Goal: Task Accomplishment & Management: Manage account settings

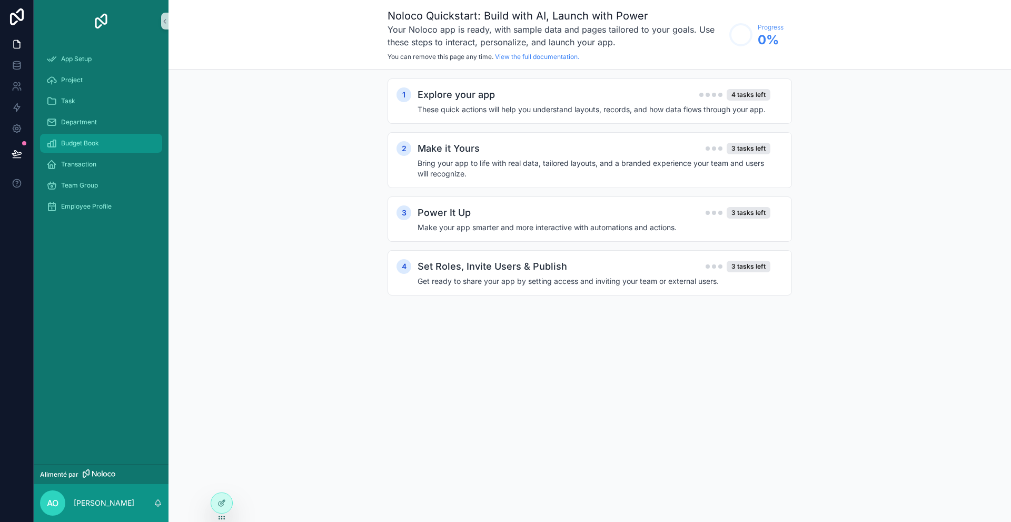
click at [56, 142] on icon "contenu déroulant" at bounding box center [51, 143] width 11 height 11
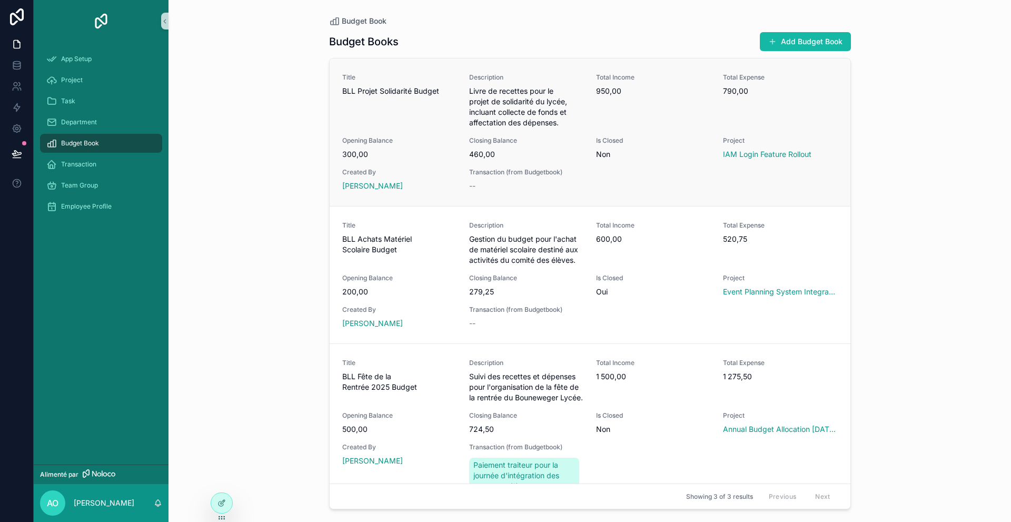
scroll to position [117, 0]
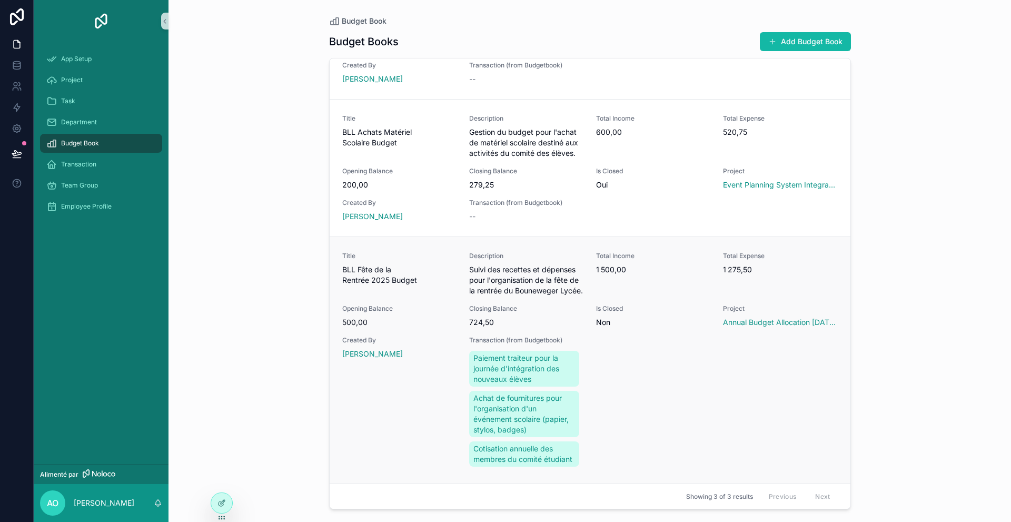
click at [614, 272] on div "Total Income 1 500,00" at bounding box center [653, 274] width 114 height 44
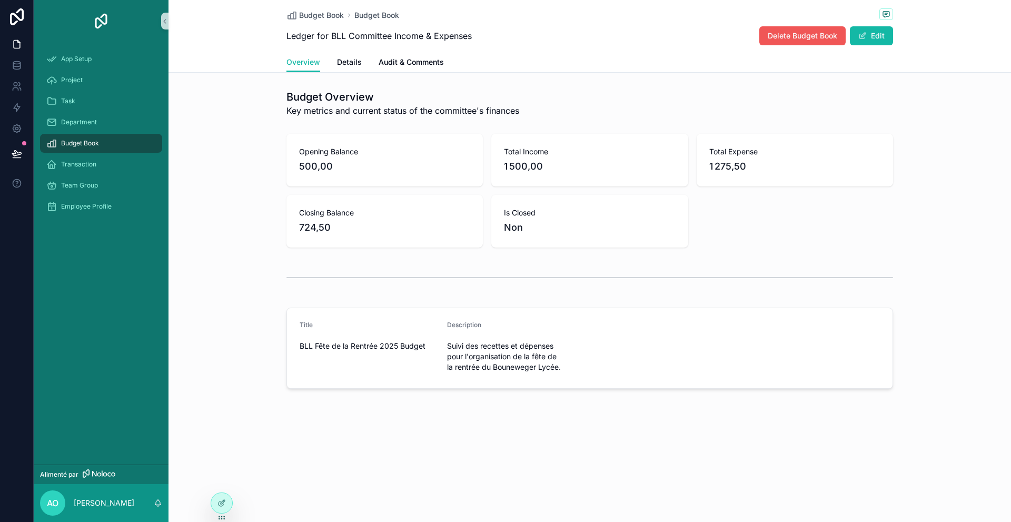
click at [826, 36] on span "Delete Budget Book" at bounding box center [803, 36] width 70 height 11
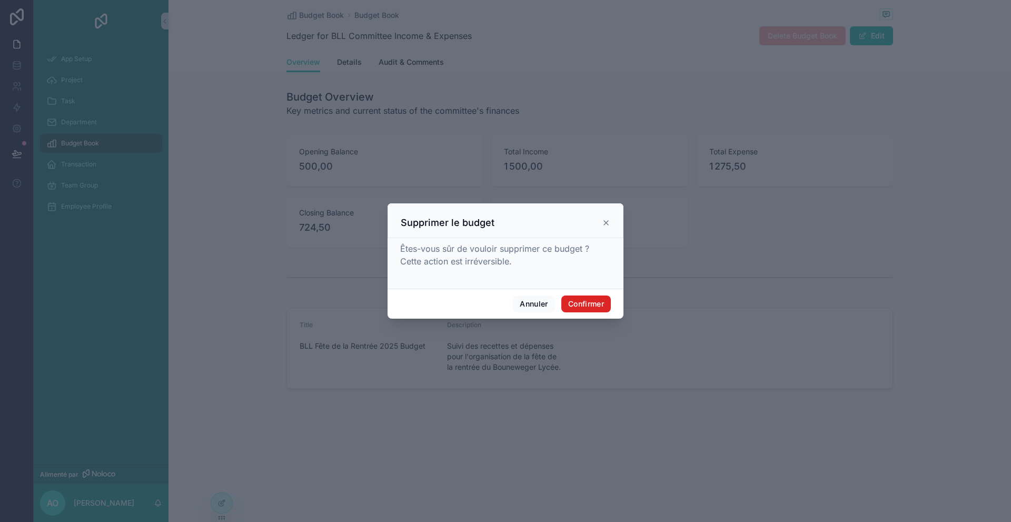
click at [599, 309] on button "Confirmer" at bounding box center [587, 304] width 50 height 17
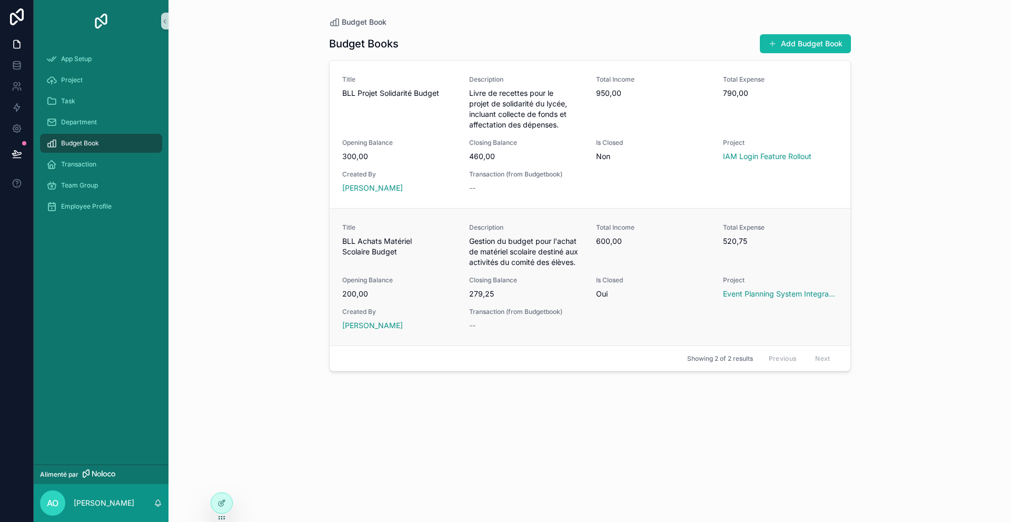
click at [544, 234] on div "Description Gestion du budget pour l'achat de matériel scolaire destiné aux act…" at bounding box center [526, 245] width 114 height 44
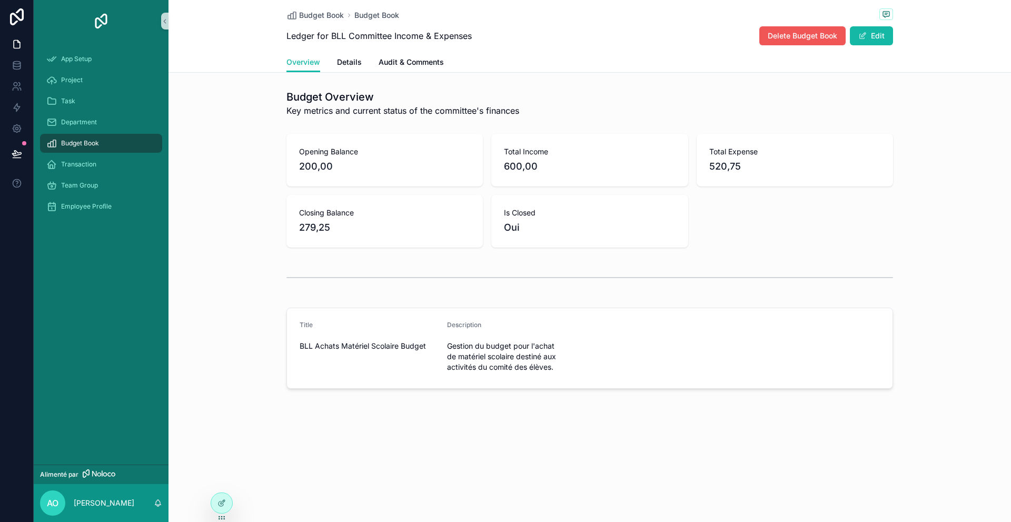
click at [786, 42] on button "Delete Budget Book" at bounding box center [803, 35] width 86 height 19
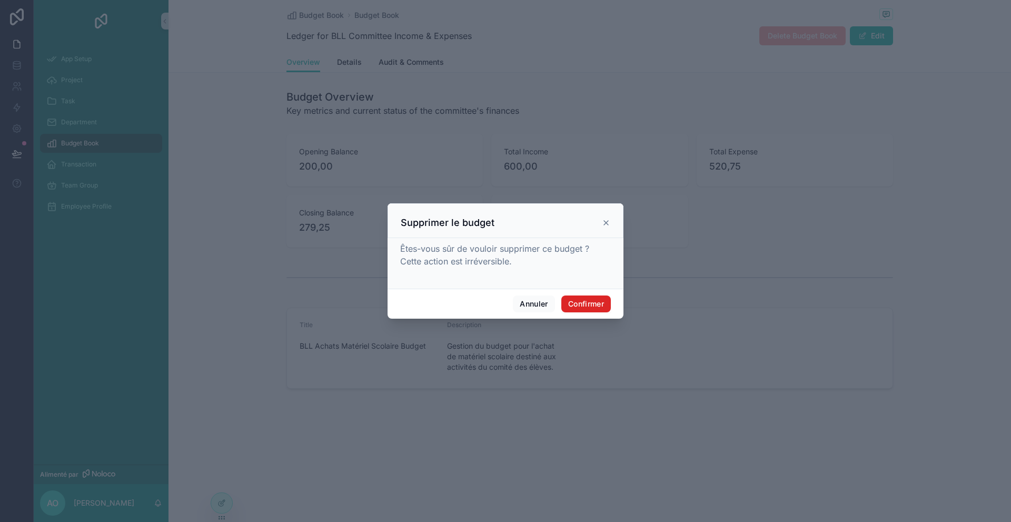
click at [581, 297] on button "Confirmer" at bounding box center [587, 304] width 50 height 17
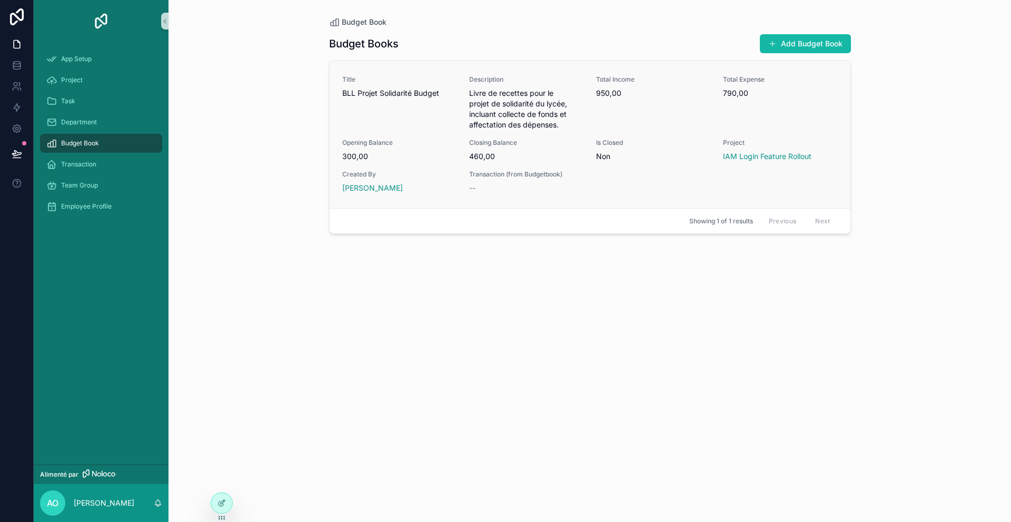
click at [537, 90] on span "Livre de recettes pour le projet de solidarité du lycée, incluant collecte de f…" at bounding box center [526, 109] width 114 height 42
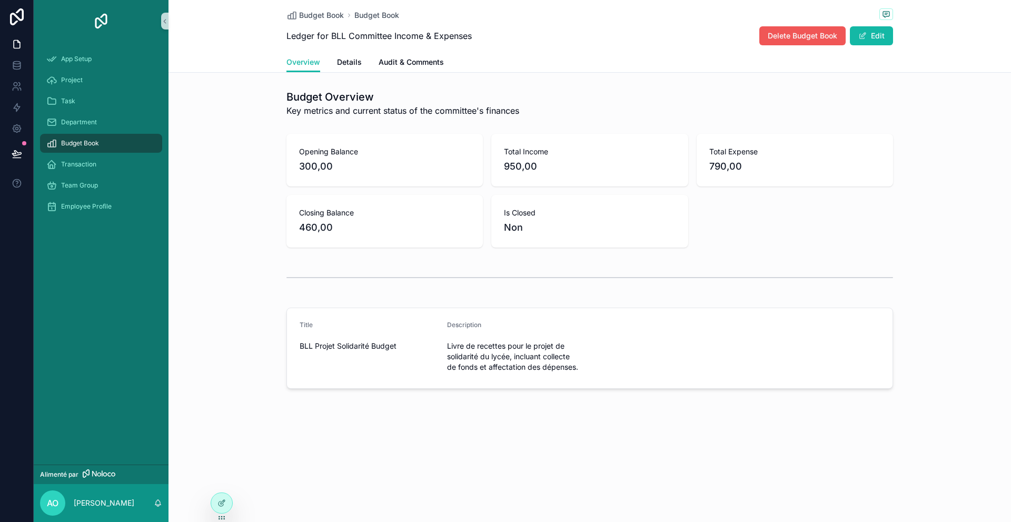
click at [804, 29] on button "Delete Budget Book" at bounding box center [803, 35] width 86 height 19
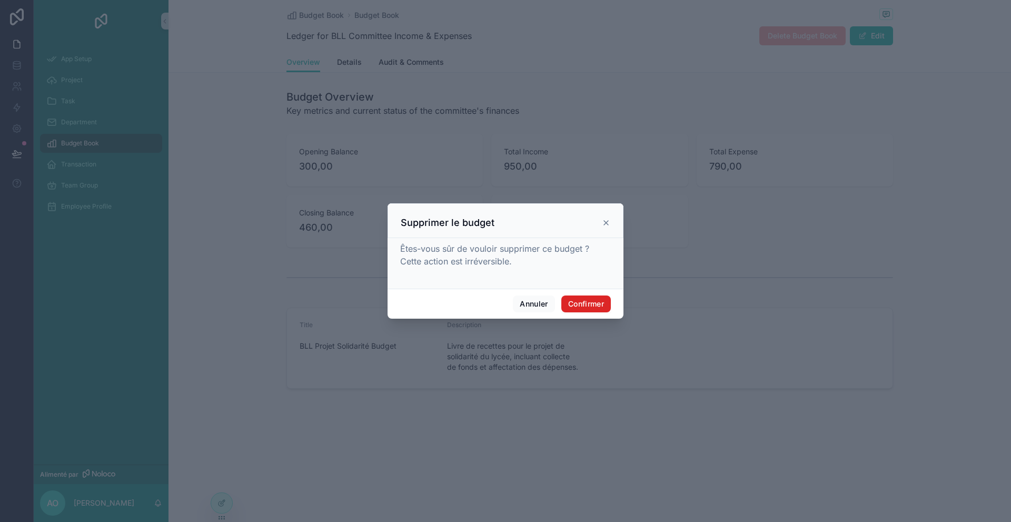
click at [596, 308] on font "Confirmer" at bounding box center [586, 303] width 36 height 9
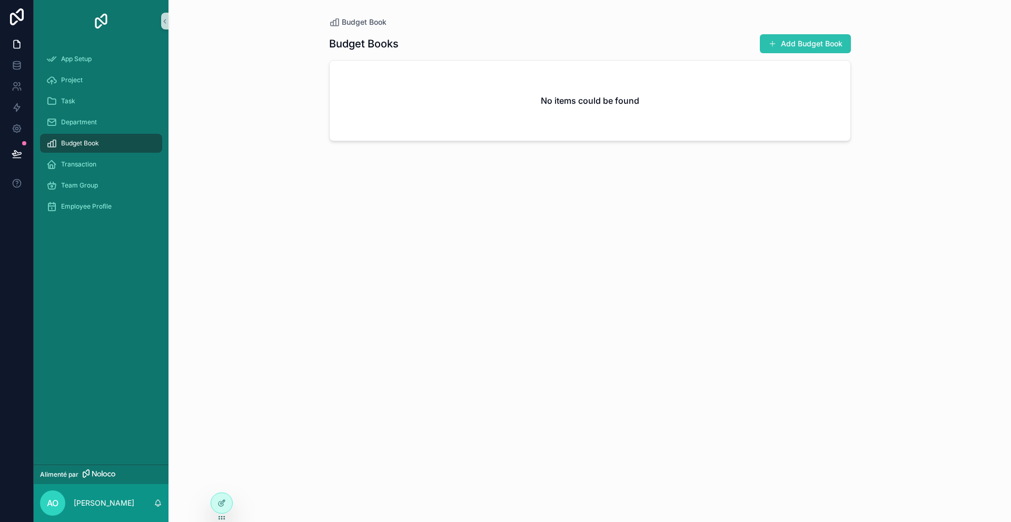
click at [831, 50] on button "Add Budget Book" at bounding box center [805, 43] width 91 height 19
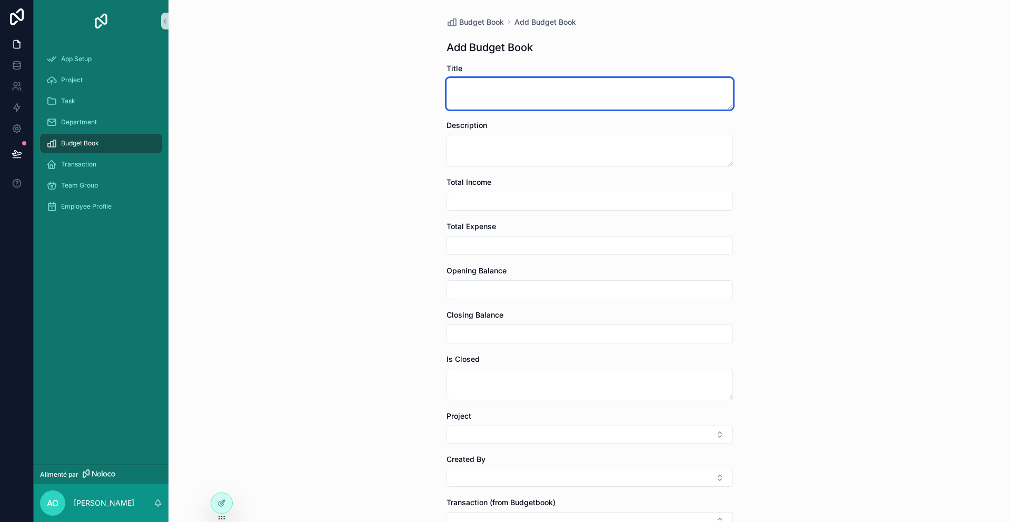
click at [615, 96] on textarea "contenu déroulant" at bounding box center [590, 94] width 287 height 32
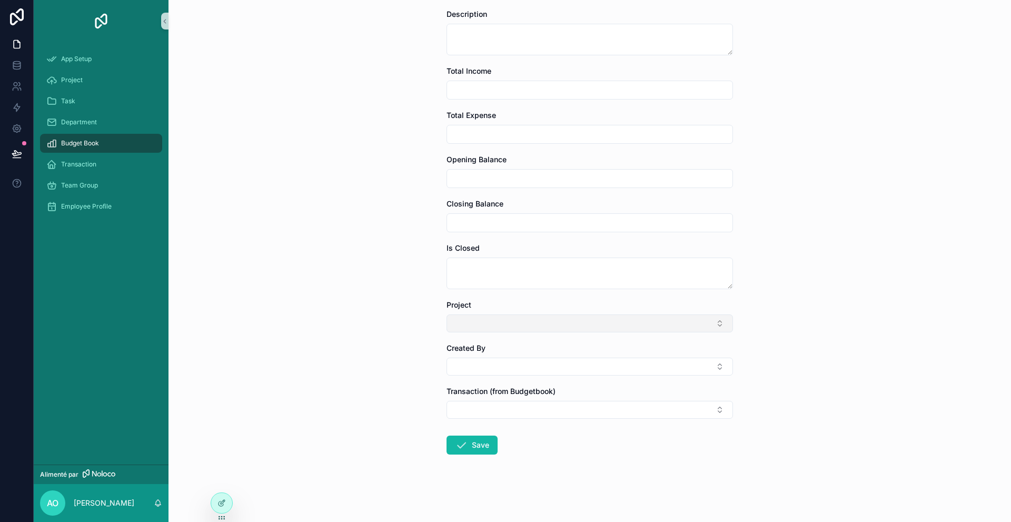
click at [513, 332] on button "Select Button" at bounding box center [590, 323] width 287 height 18
click at [287, 255] on div "Budget Book Add Budget Book Add Budget Book Title Description Total Income Tota…" at bounding box center [590, 150] width 843 height 522
click at [104, 83] on div "Project" at bounding box center [101, 80] width 110 height 17
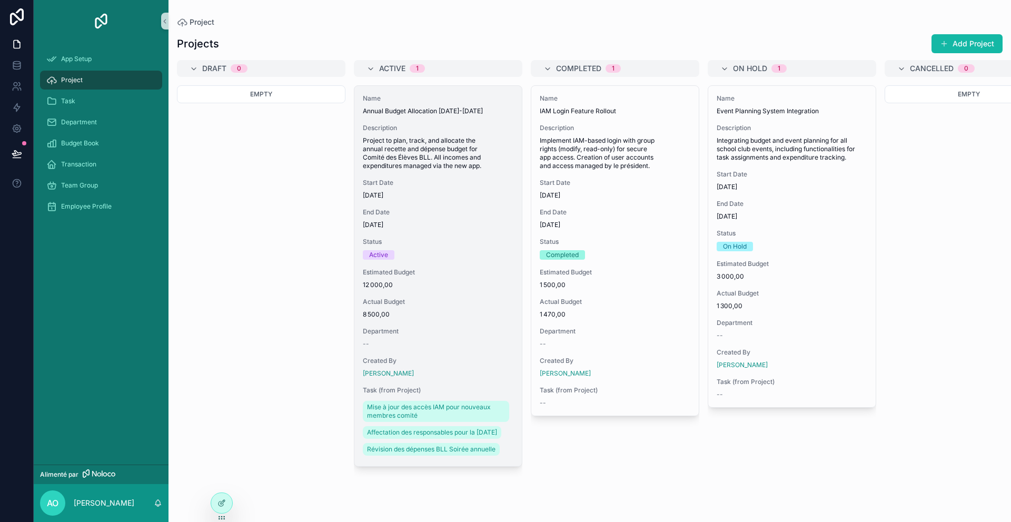
click at [477, 112] on span "Annual Budget Allocation [DATE]-[DATE]" at bounding box center [438, 111] width 151 height 8
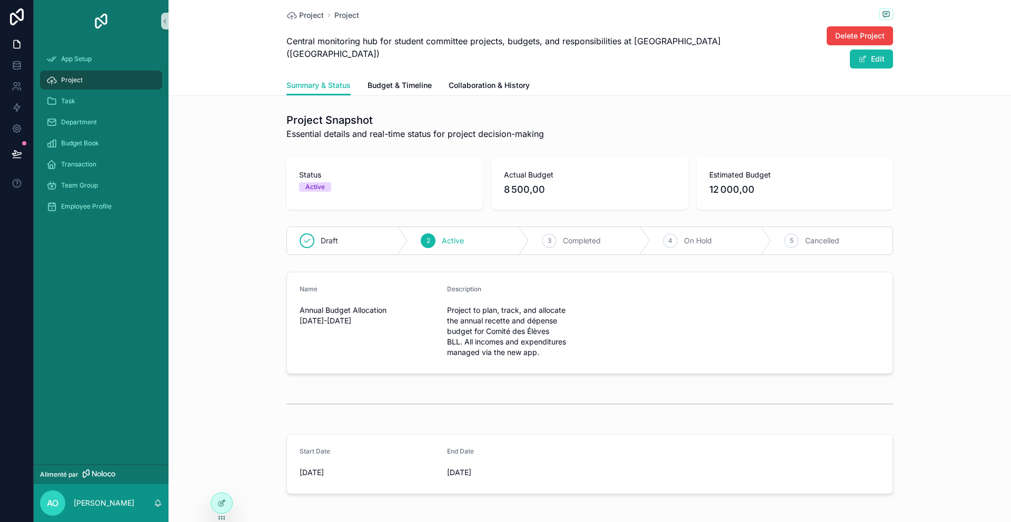
click at [831, 50] on div "Project Project Central monitoring hub for student committee projects, budgets,…" at bounding box center [590, 37] width 607 height 75
click at [829, 43] on button "Delete Project" at bounding box center [860, 35] width 66 height 19
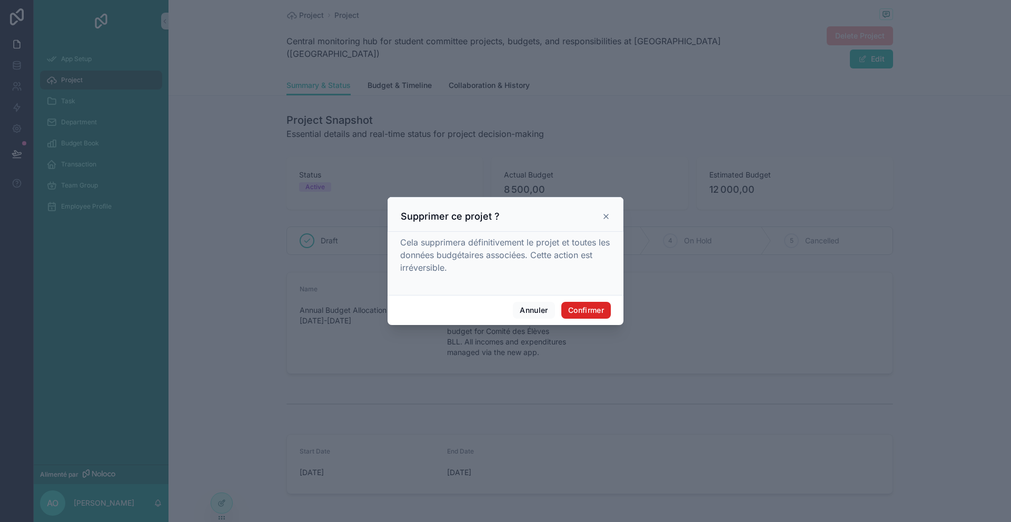
click at [604, 304] on button "Confirmer" at bounding box center [587, 310] width 50 height 17
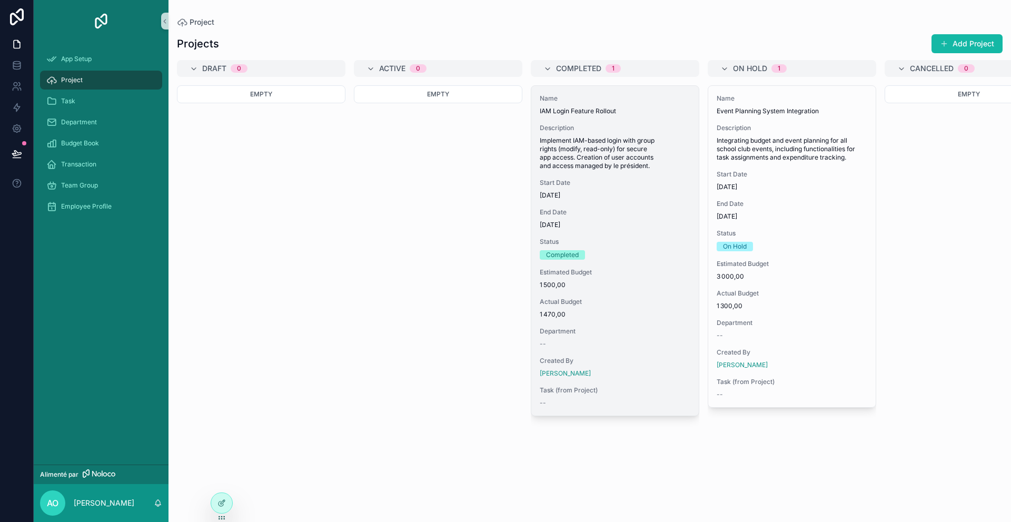
click at [643, 107] on span "IAM Login Feature Rollout" at bounding box center [615, 111] width 151 height 8
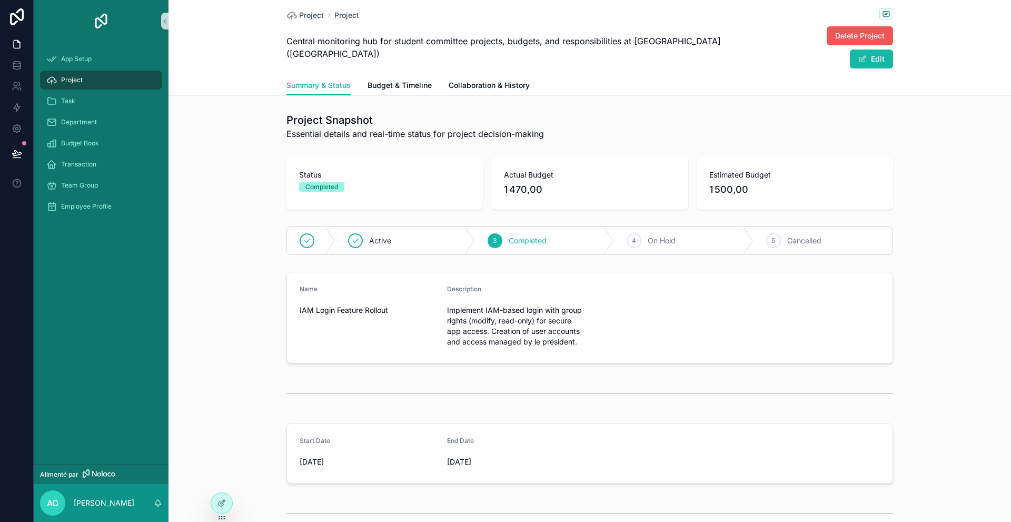
click at [835, 34] on span "Delete Project" at bounding box center [860, 36] width 50 height 11
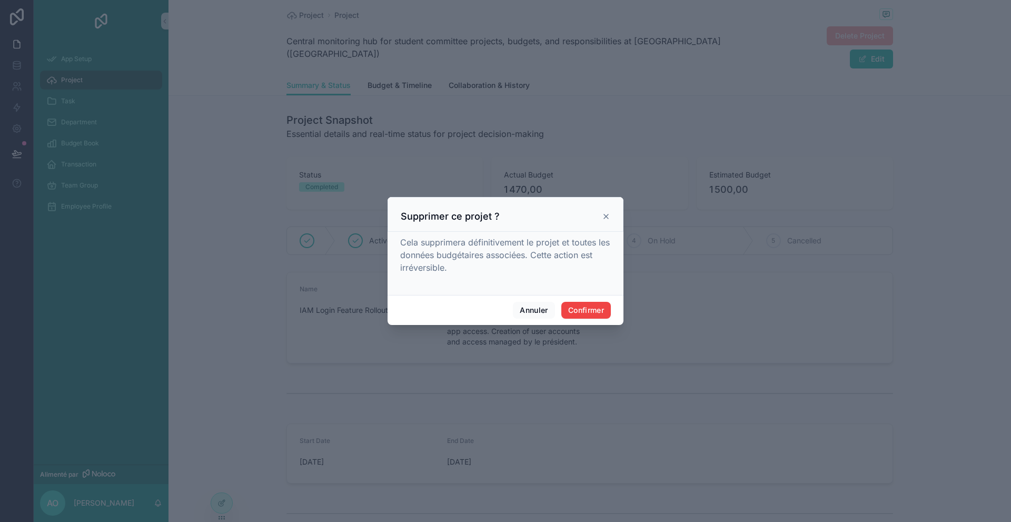
click at [599, 296] on div "Annuler Confirmer" at bounding box center [506, 310] width 236 height 30
click at [592, 313] on font "Confirmer" at bounding box center [586, 310] width 36 height 9
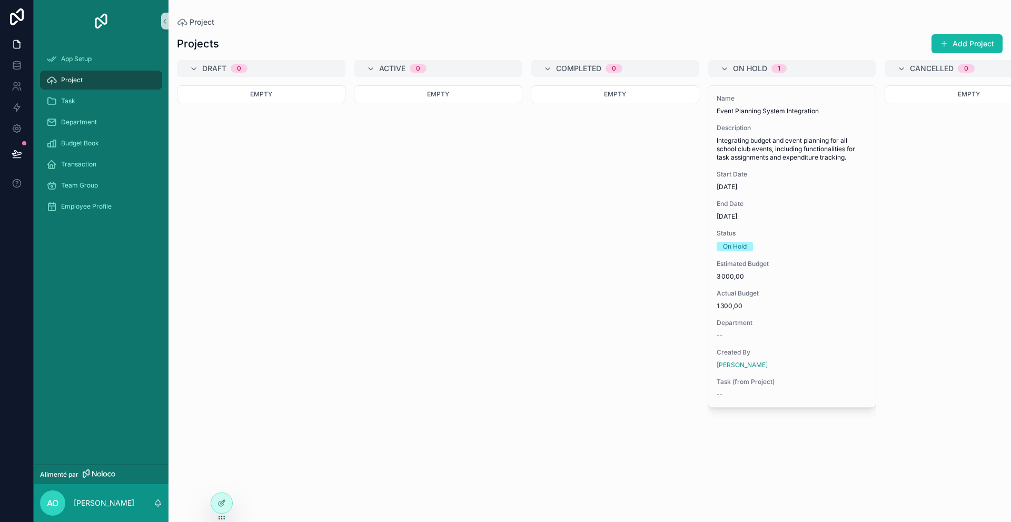
click at [812, 82] on div "On Hold 1 Name Event Planning System Integration Description Integrating budget…" at bounding box center [792, 284] width 169 height 449
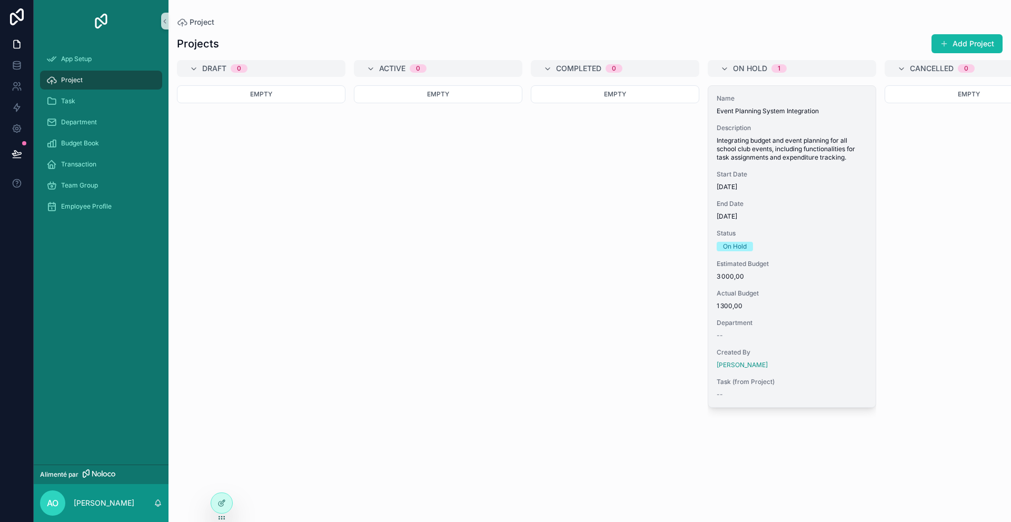
click at [812, 91] on div "Name Event Planning System Integration Description Integrating budget and event…" at bounding box center [792, 246] width 168 height 321
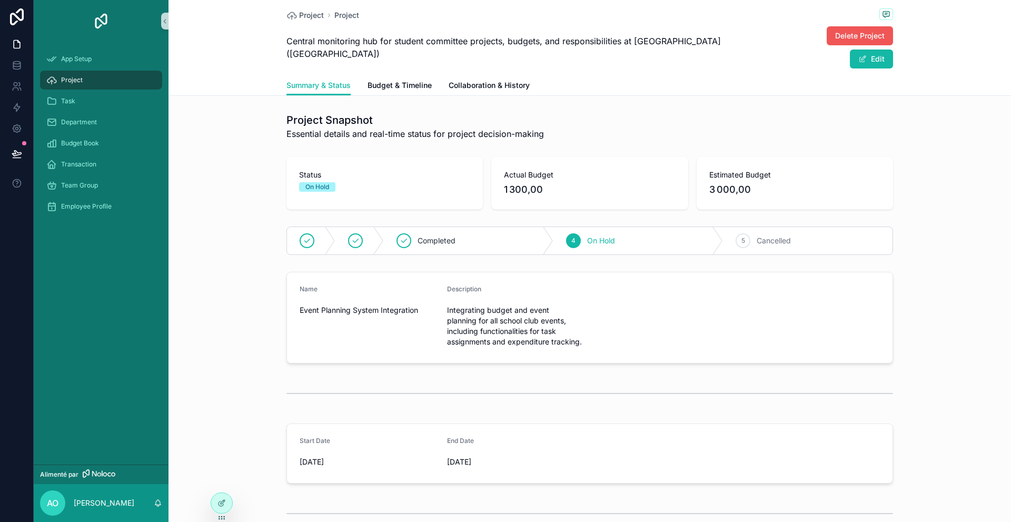
click at [827, 43] on button "Delete Project" at bounding box center [860, 35] width 66 height 19
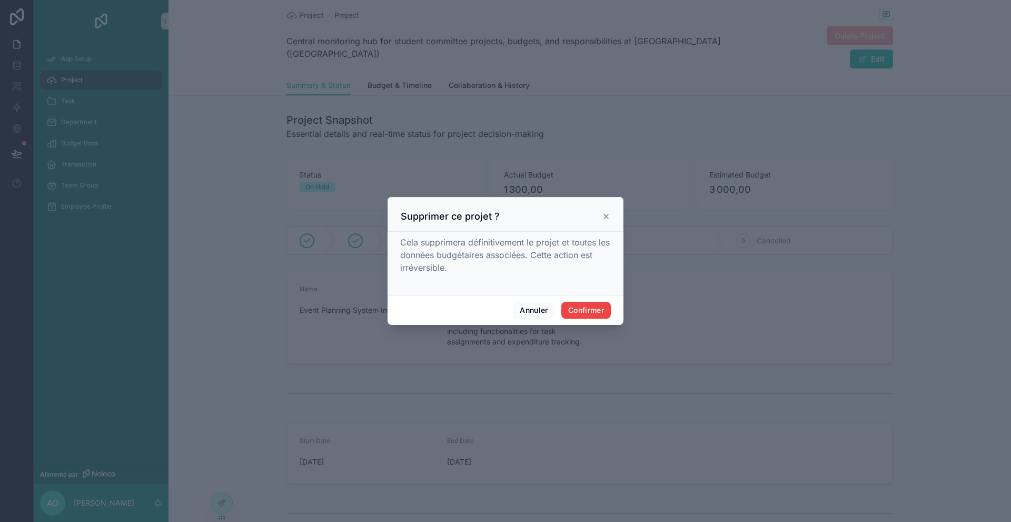
click at [587, 292] on div "Cela supprimera définitivement le projet et toutes les données budgétaires asso…" at bounding box center [506, 263] width 236 height 63
click at [590, 307] on font "Confirmer" at bounding box center [586, 310] width 36 height 9
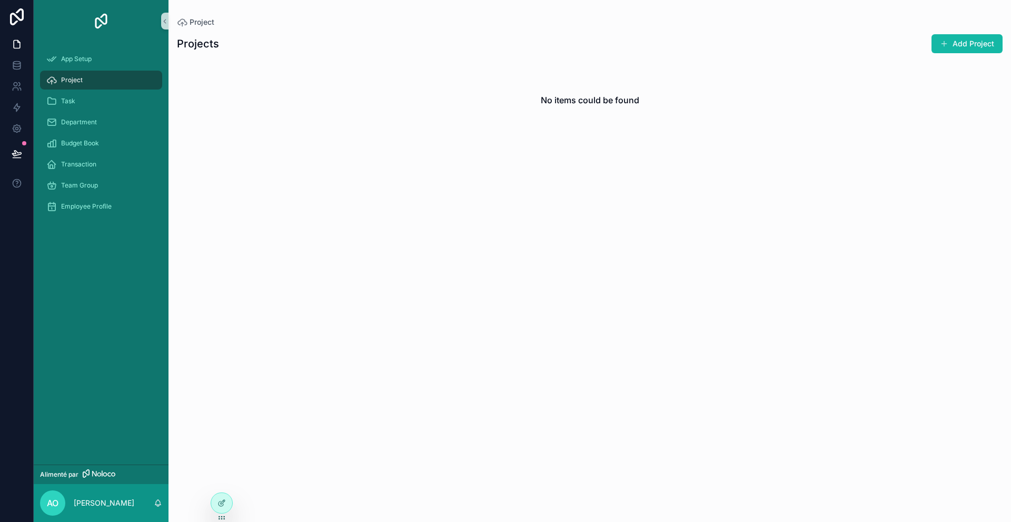
click at [983, 29] on div "Projects Add Project No items could be found" at bounding box center [590, 268] width 843 height 482
click at [976, 39] on button "Add Project" at bounding box center [967, 43] width 71 height 19
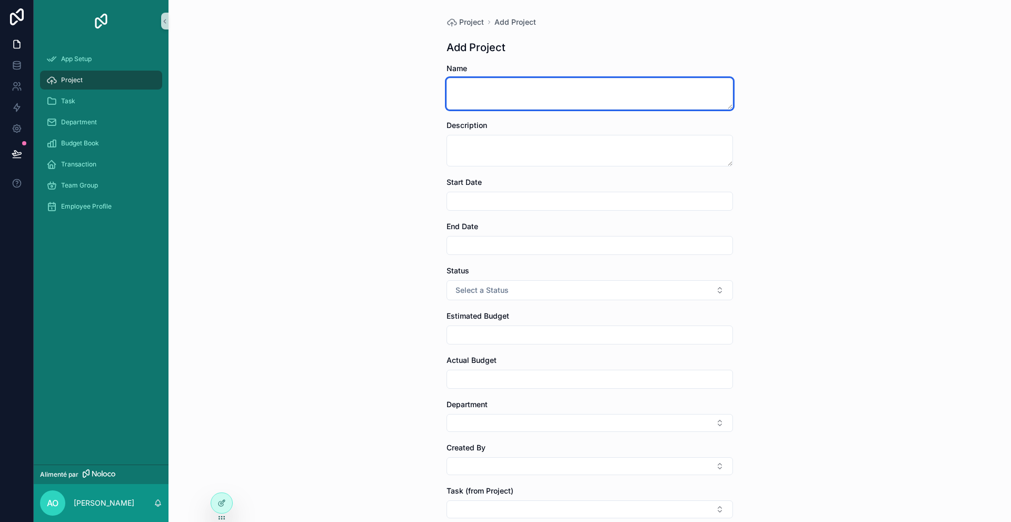
click at [653, 94] on textarea "contenu déroulant" at bounding box center [590, 94] width 287 height 32
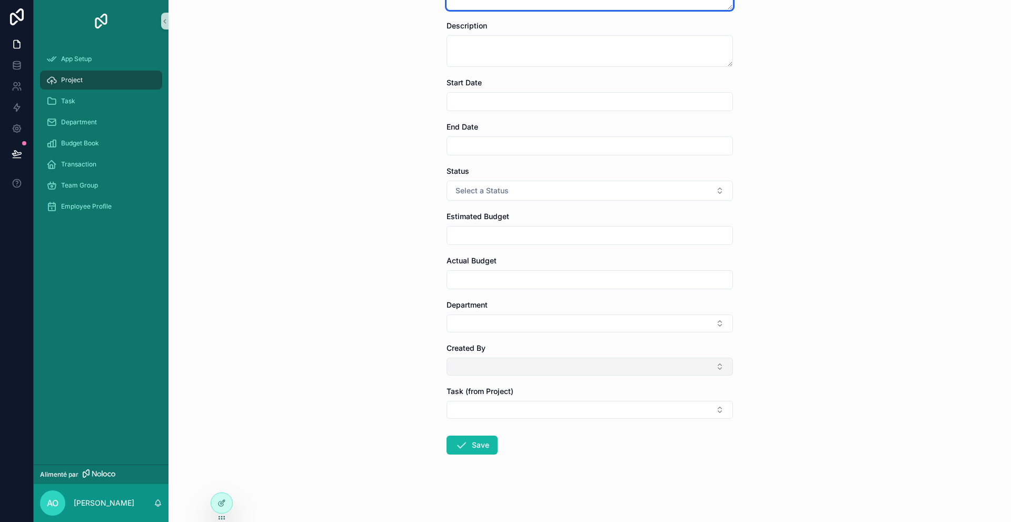
type textarea "**********"
click at [484, 362] on button "Select Button" at bounding box center [590, 367] width 287 height 18
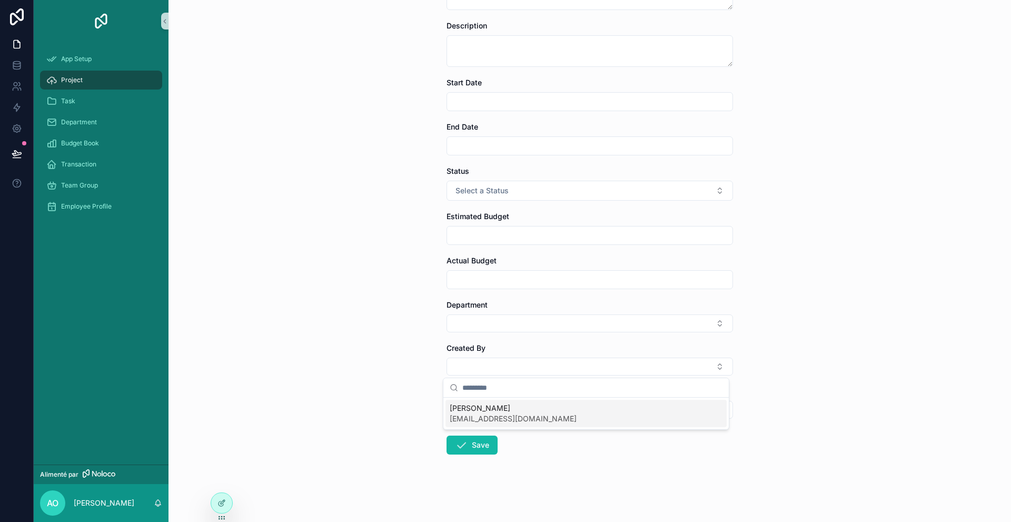
click at [479, 416] on span "[EMAIL_ADDRESS][DOMAIN_NAME]" at bounding box center [513, 419] width 127 height 11
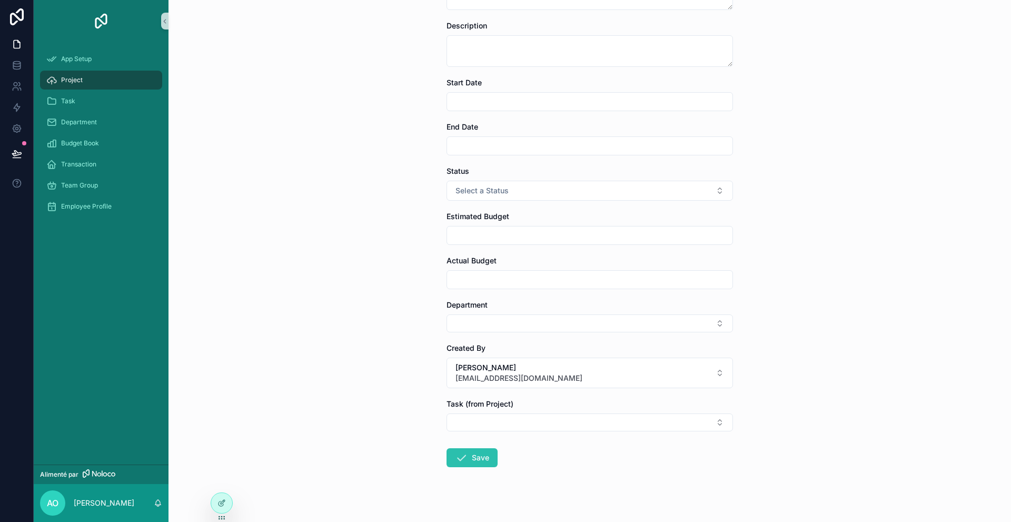
click at [470, 452] on button "Save" at bounding box center [472, 457] width 51 height 19
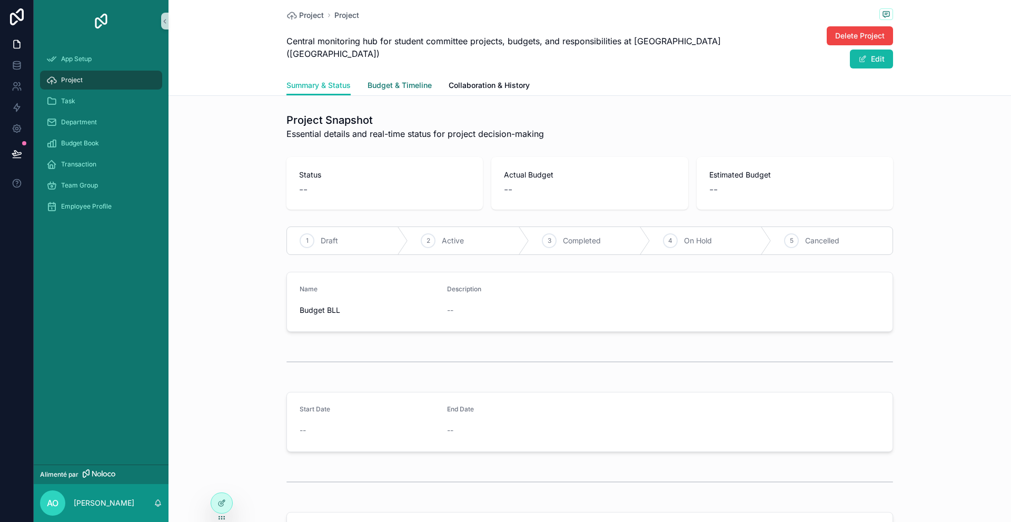
click at [390, 76] on link "Budget & Timeline" at bounding box center [400, 86] width 64 height 21
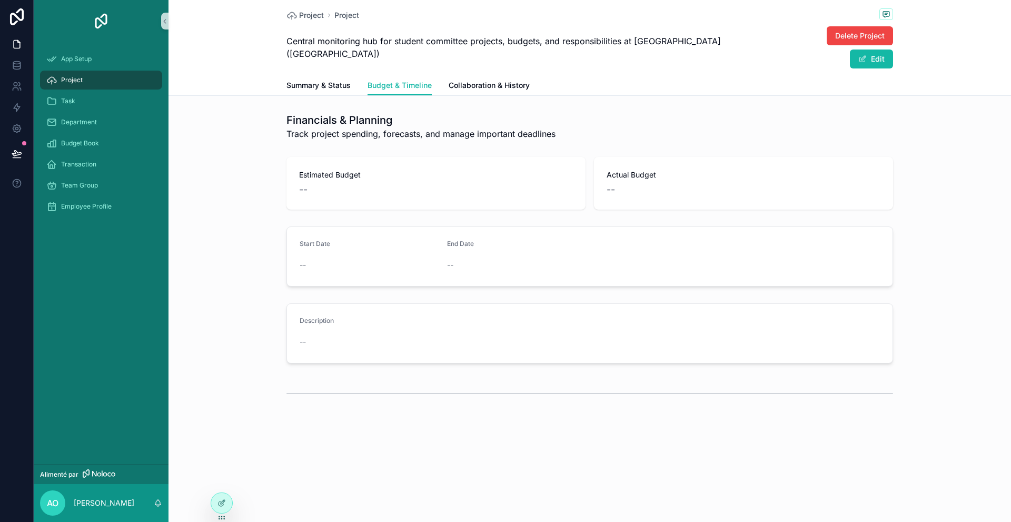
click at [313, 194] on div "Financials & Planning Track project spending, forecasts, and manage important d…" at bounding box center [590, 260] width 843 height 302
click at [116, 180] on div "Team Group" at bounding box center [101, 185] width 110 height 17
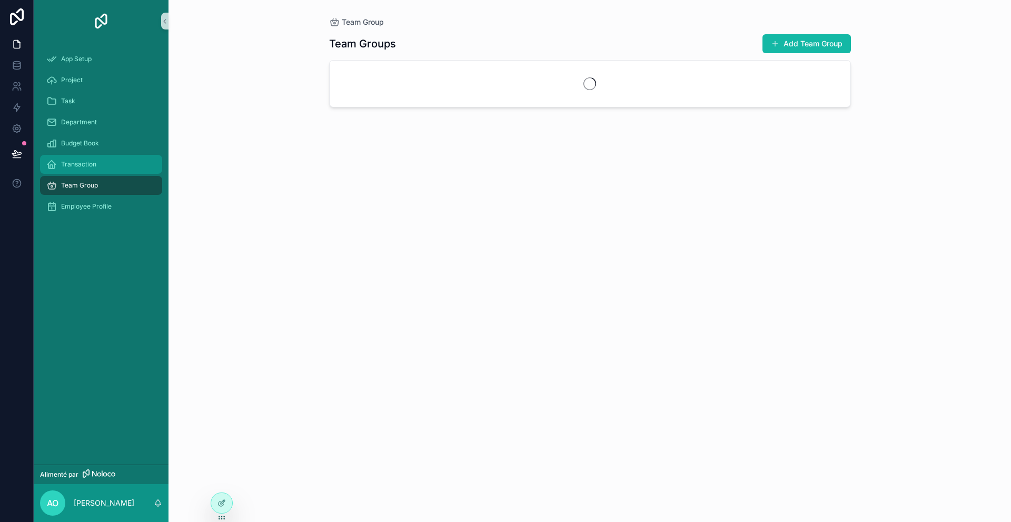
click at [112, 167] on div "Transaction" at bounding box center [101, 164] width 110 height 17
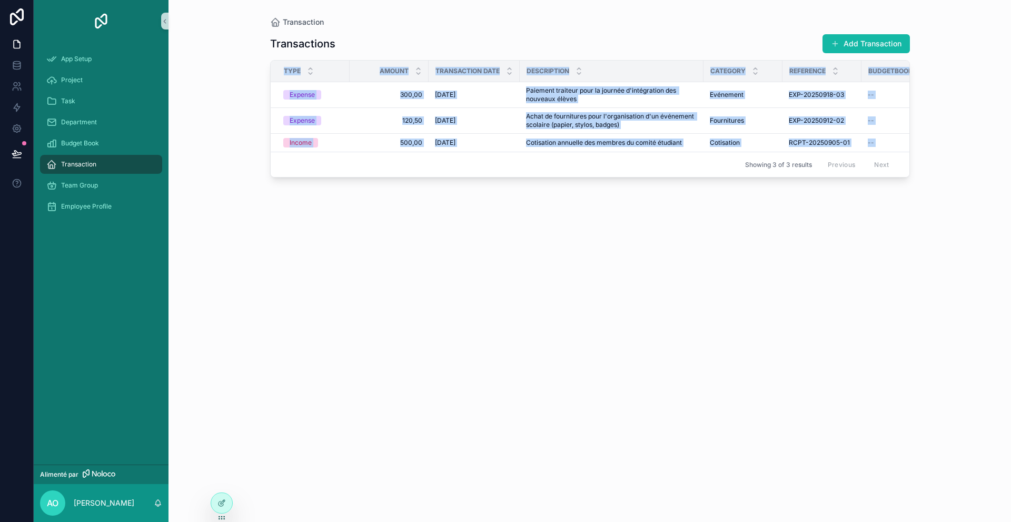
drag, startPoint x: 547, startPoint y: 156, endPoint x: 461, endPoint y: 58, distance: 130.7
click at [461, 58] on div "Transactions Add Transaction Type Amount Transaction Date Description Category …" at bounding box center [590, 268] width 640 height 482
click at [368, 96] on span "300,00" at bounding box center [389, 95] width 66 height 8
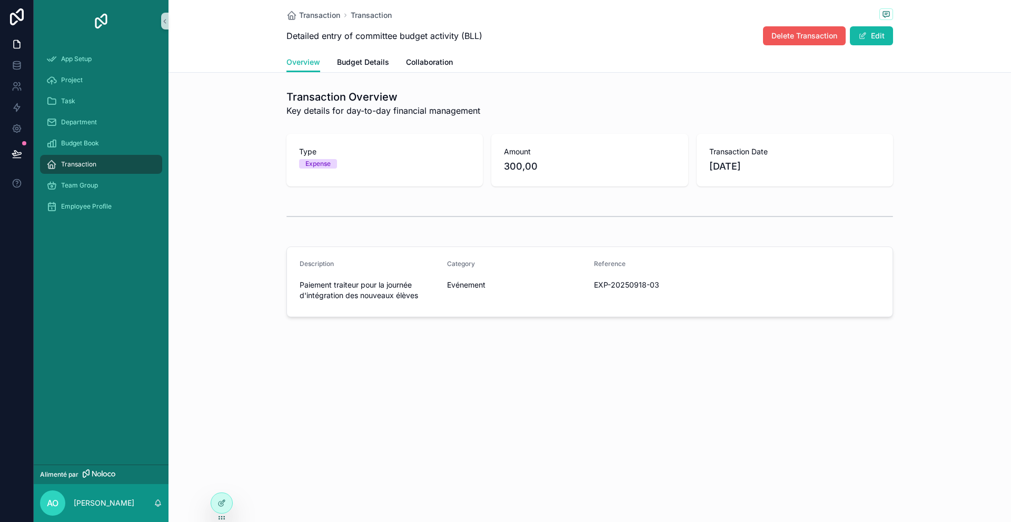
click at [820, 34] on span "Delete Transaction" at bounding box center [805, 36] width 66 height 11
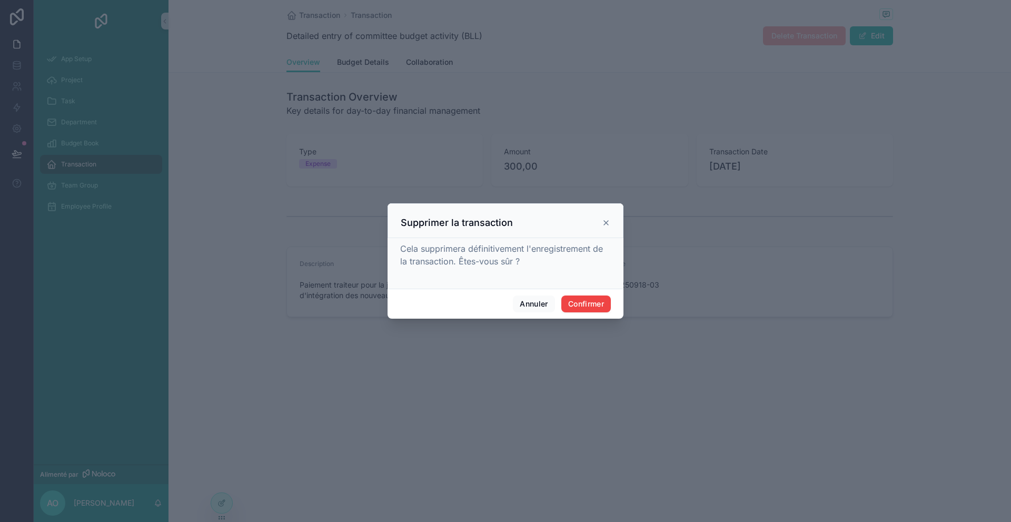
click at [616, 287] on div "Cela supprimera définitivement l'enregistrement de la transaction. Êtes-vous sû…" at bounding box center [506, 263] width 236 height 51
click at [596, 299] on button "Confirmer" at bounding box center [587, 304] width 50 height 17
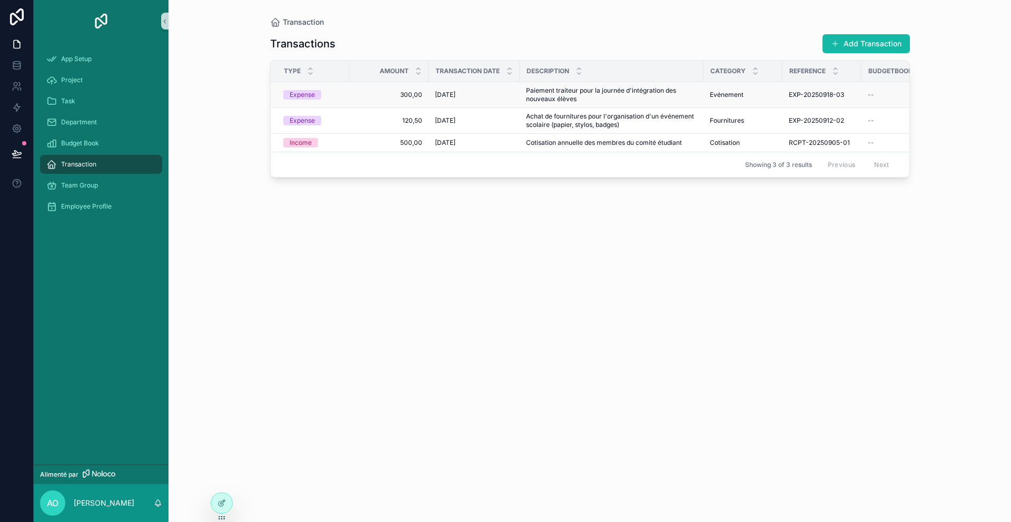
click at [377, 94] on span "300,00" at bounding box center [389, 95] width 66 height 8
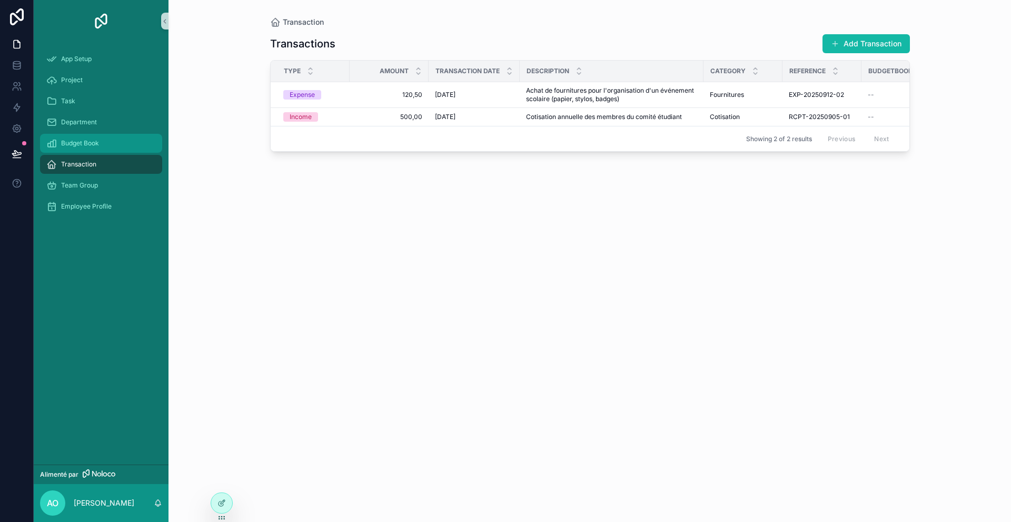
click at [42, 141] on link "Budget Book" at bounding box center [101, 143] width 122 height 19
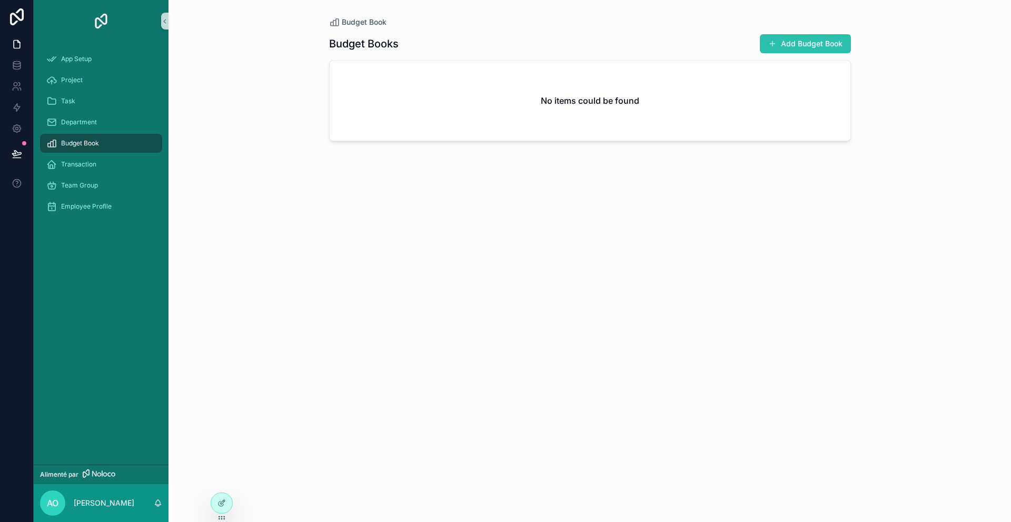
click at [784, 42] on button "Add Budget Book" at bounding box center [805, 43] width 91 height 19
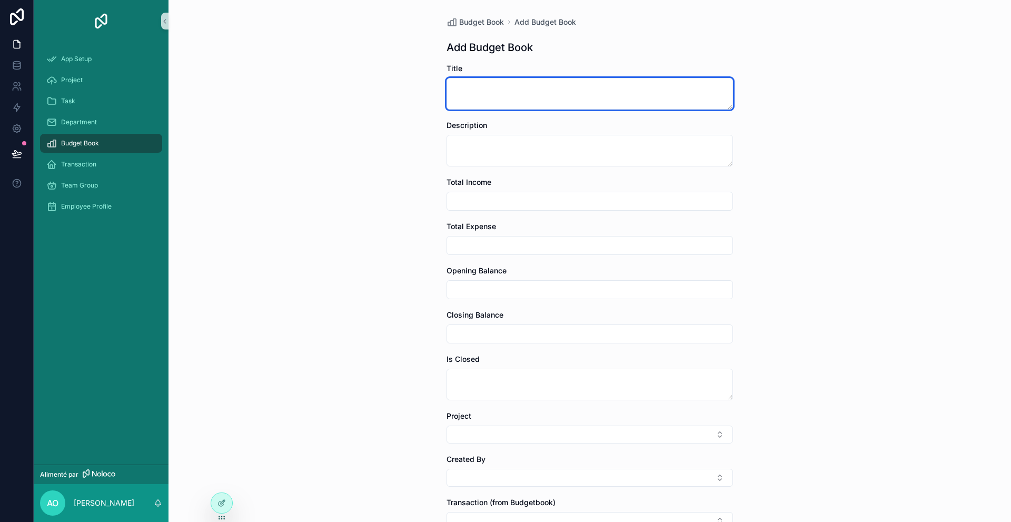
click at [683, 97] on textarea "contenu déroulant" at bounding box center [590, 94] width 287 height 32
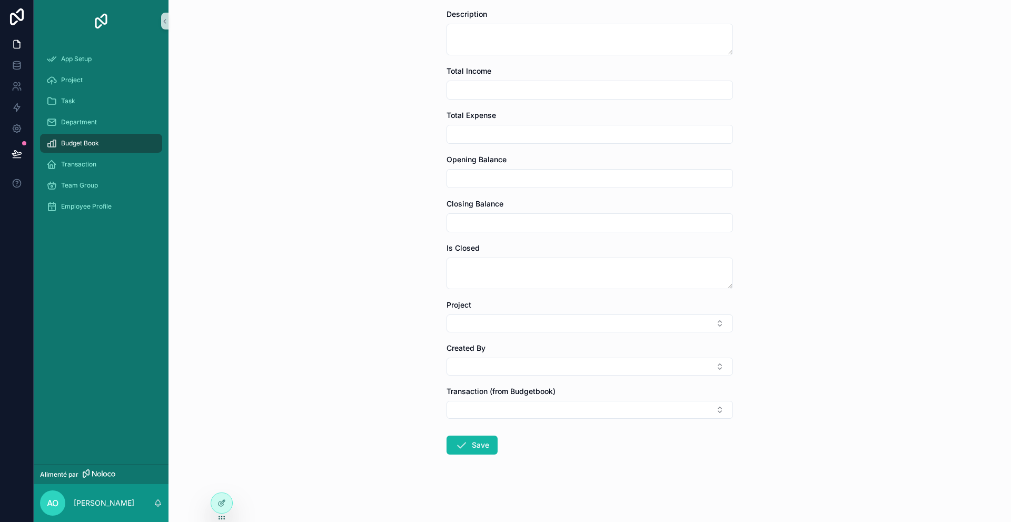
type textarea "**********"
click at [508, 88] on input "contenu déroulant" at bounding box center [590, 90] width 286 height 15
click at [447, 436] on button "Save" at bounding box center [472, 445] width 51 height 19
type input "*****"
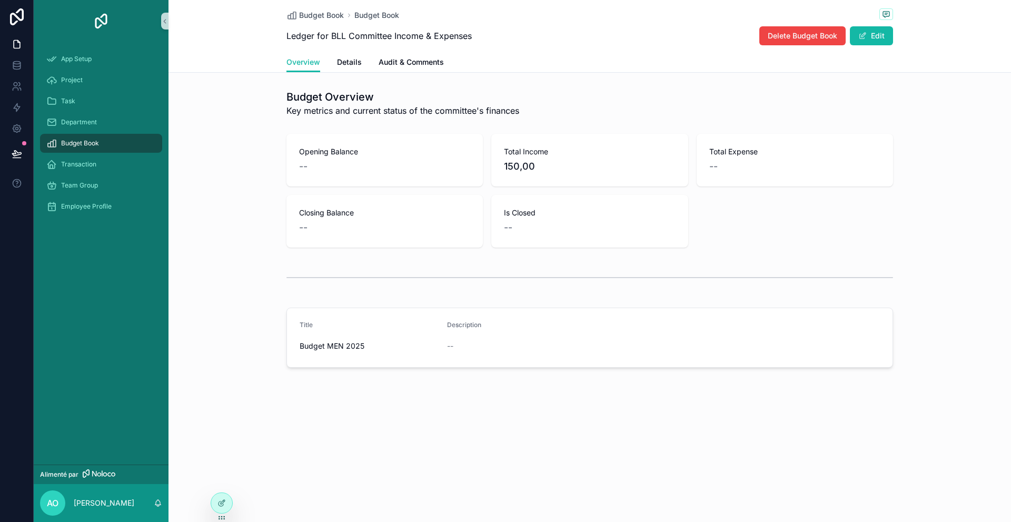
click at [351, 39] on span "Ledger for BLL Committee Income & Expenses" at bounding box center [379, 35] width 185 height 13
click at [328, 93] on h1 "Budget Overview" at bounding box center [403, 97] width 233 height 15
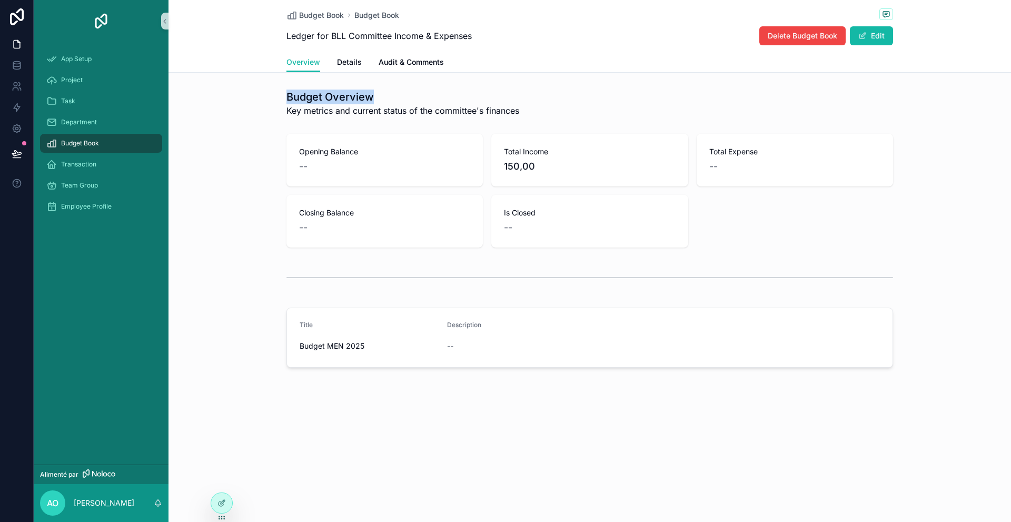
click at [328, 93] on h1 "Budget Overview" at bounding box center [403, 97] width 233 height 15
click at [130, 142] on div "Budget Book" at bounding box center [101, 143] width 110 height 17
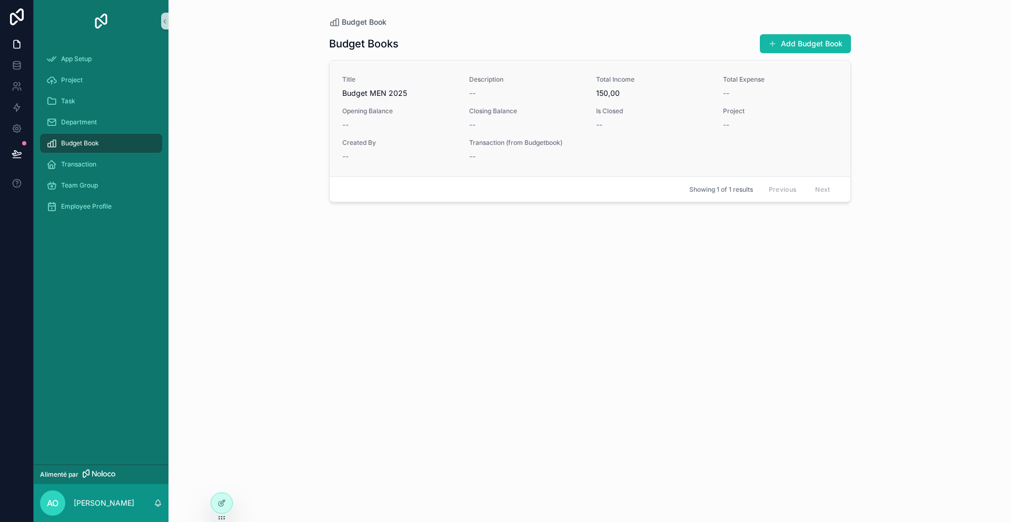
click at [521, 129] on div "--" at bounding box center [526, 125] width 114 height 11
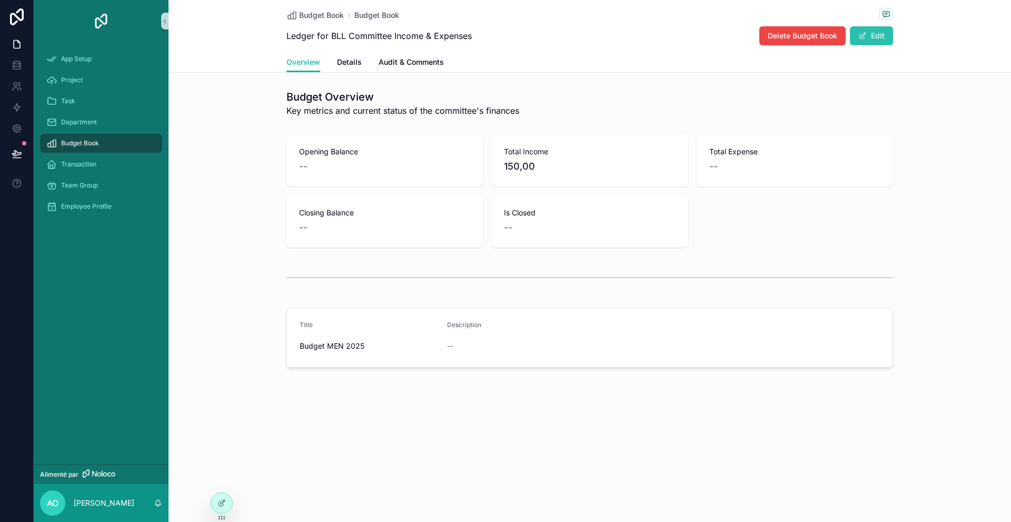
click at [880, 30] on button "Edit" at bounding box center [871, 35] width 43 height 19
click at [880, 31] on button "Done" at bounding box center [869, 35] width 48 height 19
click at [868, 35] on button "Edit" at bounding box center [871, 35] width 43 height 19
click at [868, 35] on button "Done" at bounding box center [869, 35] width 48 height 19
click at [528, 165] on span "150,00" at bounding box center [589, 166] width 171 height 15
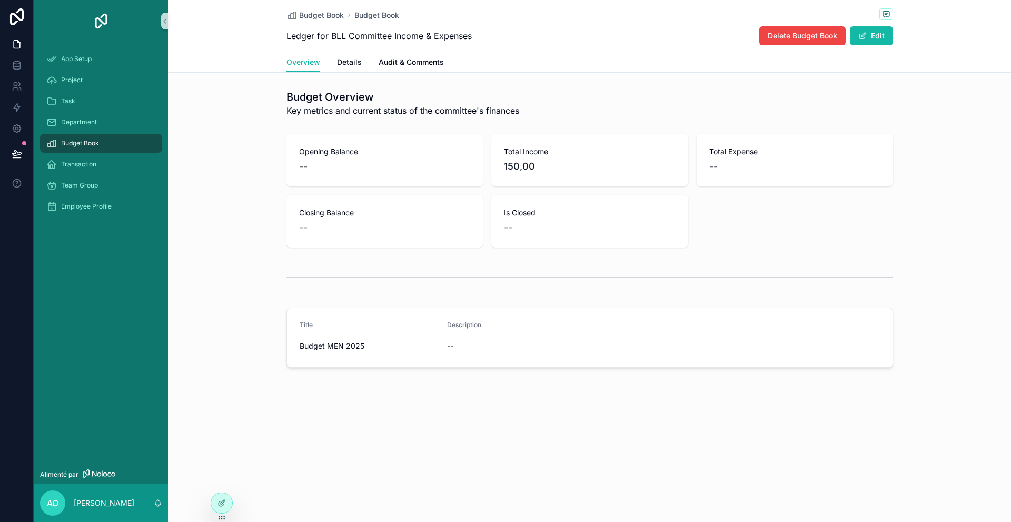
click at [353, 338] on div "Budget MEN 2025" at bounding box center [369, 346] width 139 height 17
click at [350, 345] on span "Budget MEN 2025" at bounding box center [369, 346] width 139 height 11
click at [888, 27] on button "Edit" at bounding box center [871, 35] width 43 height 19
click at [523, 164] on span "150,00" at bounding box center [589, 166] width 171 height 15
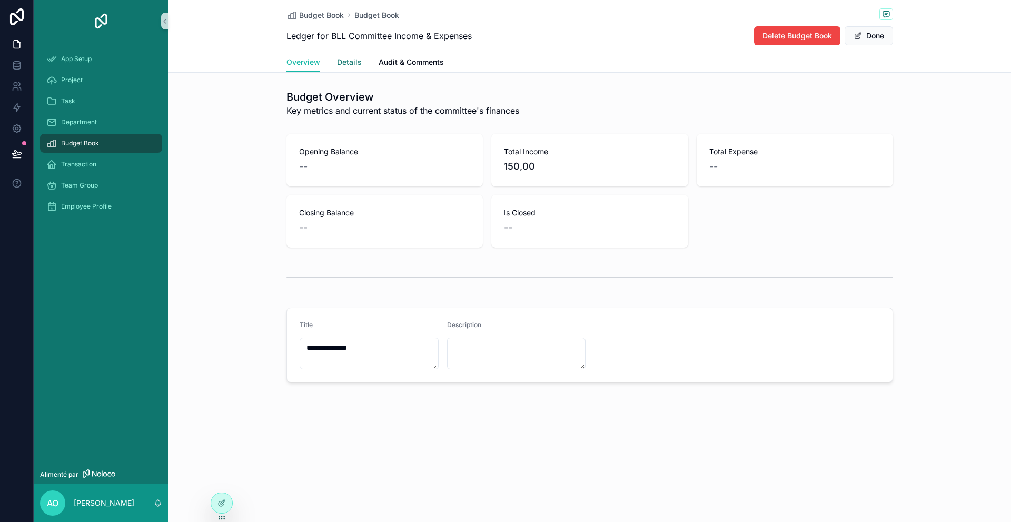
click at [361, 62] on span "Details" at bounding box center [349, 62] width 25 height 11
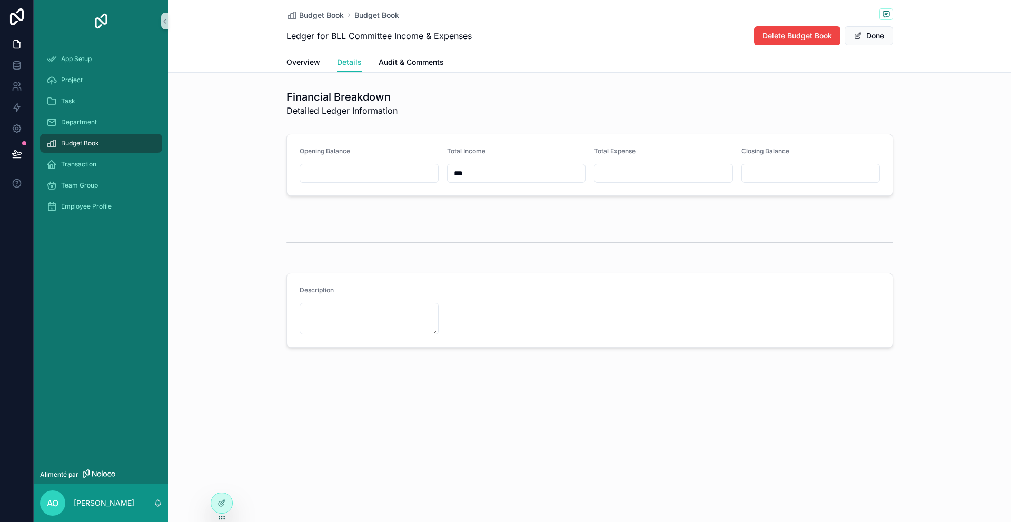
click at [481, 156] on div "Total Income" at bounding box center [516, 153] width 139 height 13
click at [483, 165] on div "***" at bounding box center [516, 173] width 139 height 19
click at [483, 169] on input "***" at bounding box center [517, 173] width 138 height 15
type input "*****"
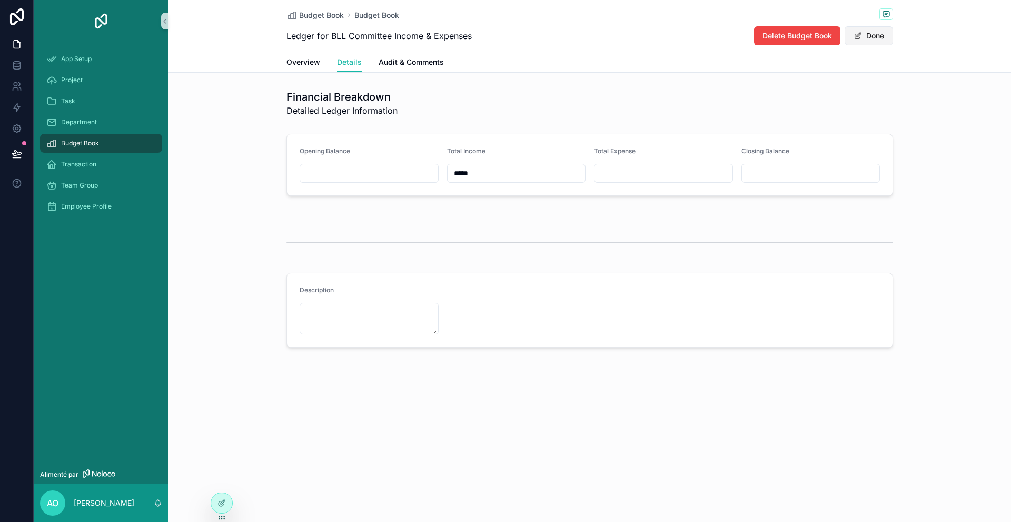
click at [884, 29] on button "Done" at bounding box center [869, 35] width 48 height 19
click at [309, 60] on span "Overview" at bounding box center [304, 62] width 34 height 11
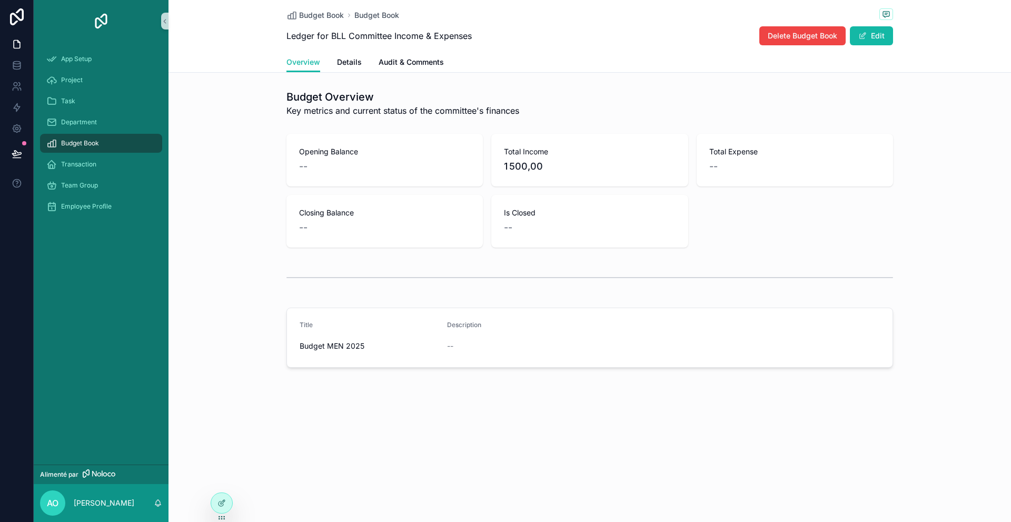
click at [444, 39] on span "Ledger for BLL Committee Income & Expenses" at bounding box center [379, 35] width 185 height 13
click at [420, 74] on div "Budget Book Budget Book Ledger for BLL Committee Income & Expenses Delete Budge…" at bounding box center [590, 219] width 843 height 439
click at [420, 70] on link "Audit & Comments" at bounding box center [411, 63] width 65 height 21
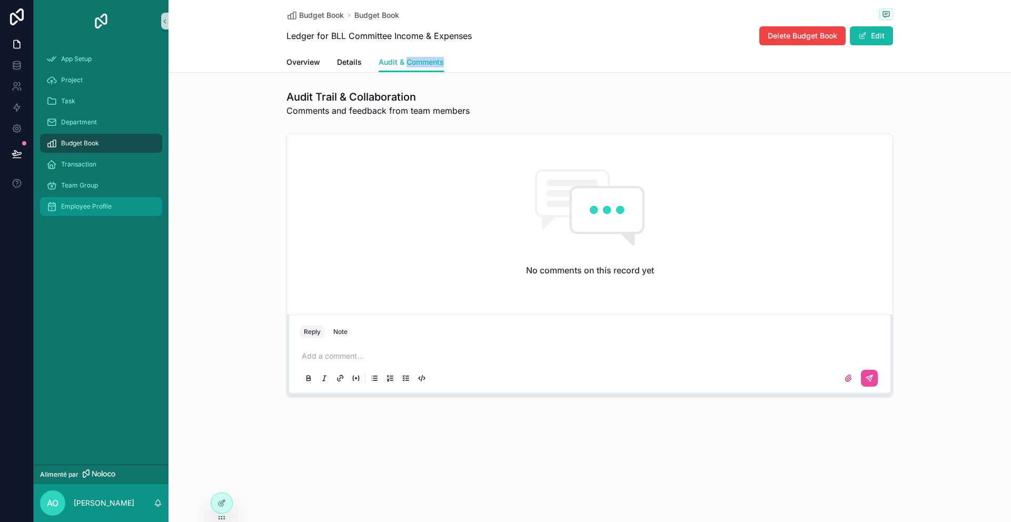
click at [60, 203] on div "Employee Profile" at bounding box center [101, 206] width 110 height 17
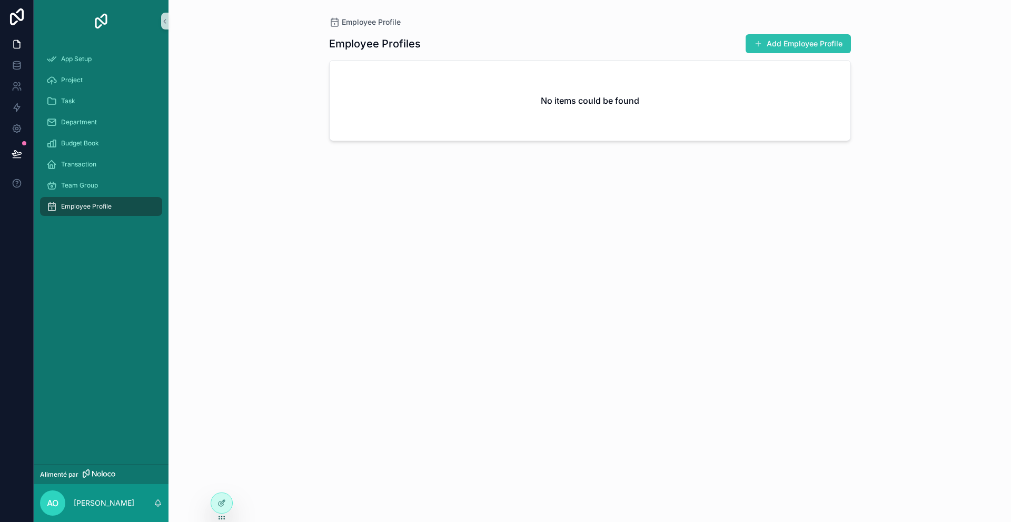
click at [795, 38] on button "Add Employee Profile" at bounding box center [798, 43] width 105 height 19
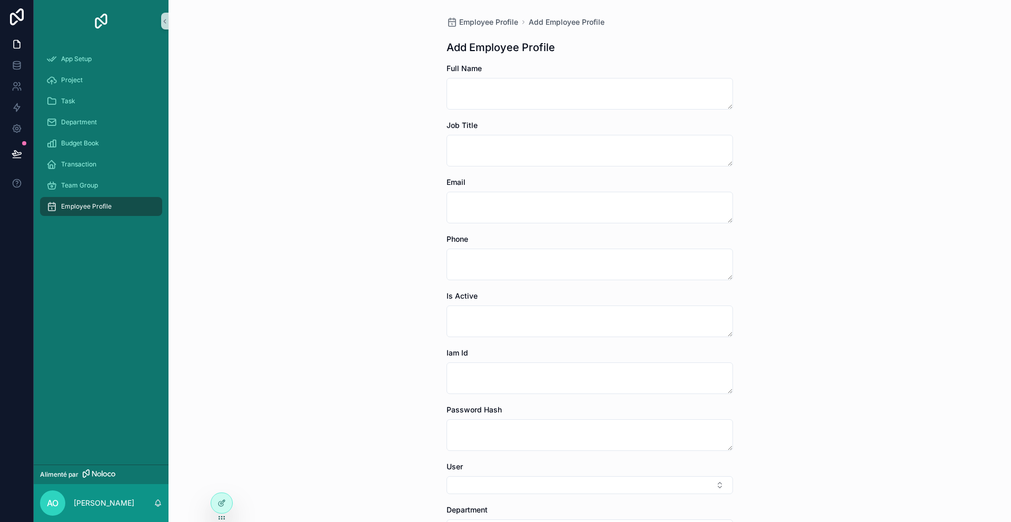
scroll to position [162, 0]
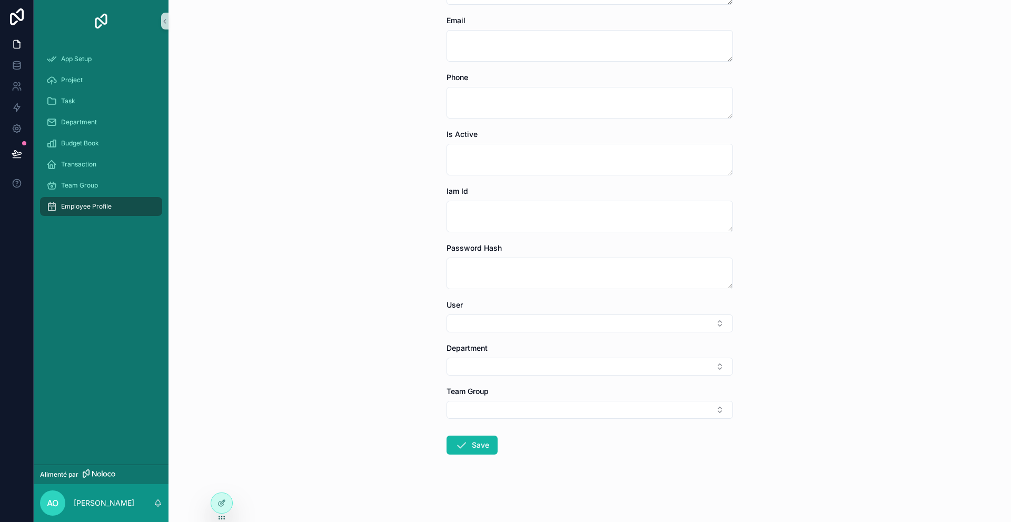
click at [489, 235] on form "Full Name Job Title Email Phone Is Active Iam Id Password Hash User Department …" at bounding box center [590, 211] width 287 height 621
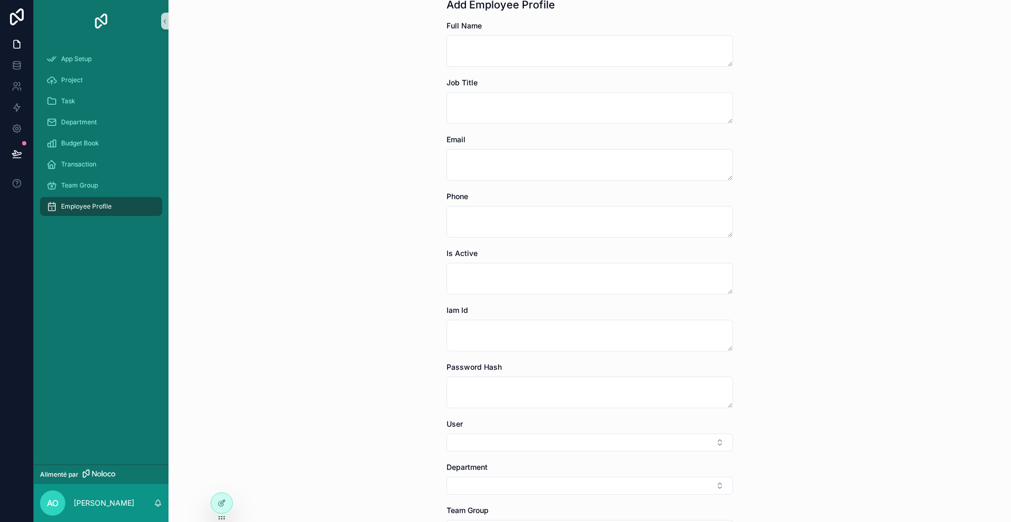
scroll to position [42, 0]
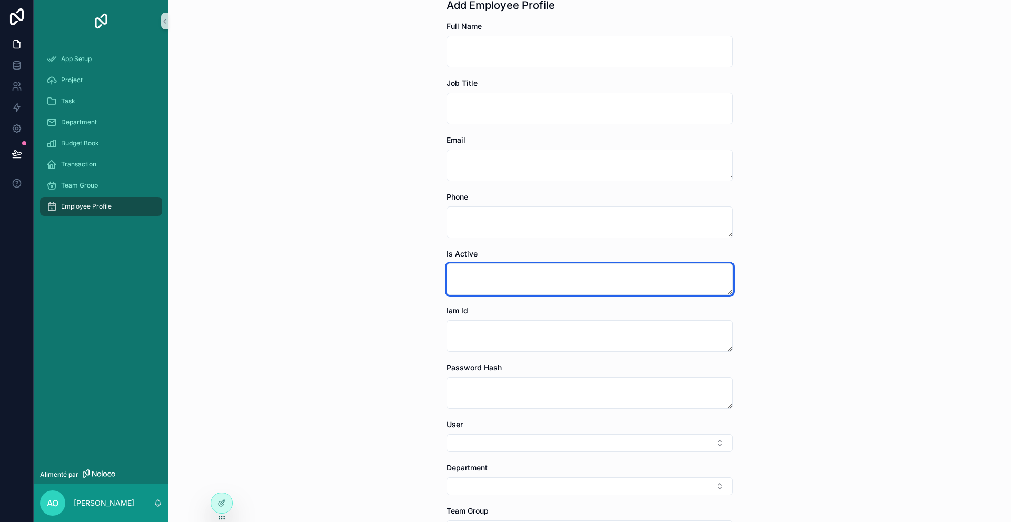
click at [481, 279] on textarea "contenu déroulant" at bounding box center [590, 279] width 287 height 32
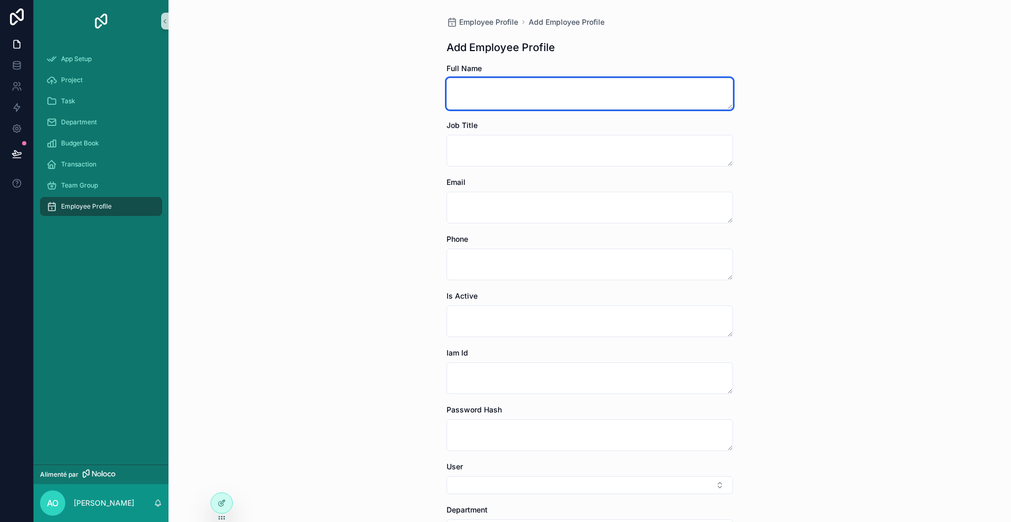
click at [498, 107] on textarea "contenu déroulant" at bounding box center [590, 94] width 287 height 32
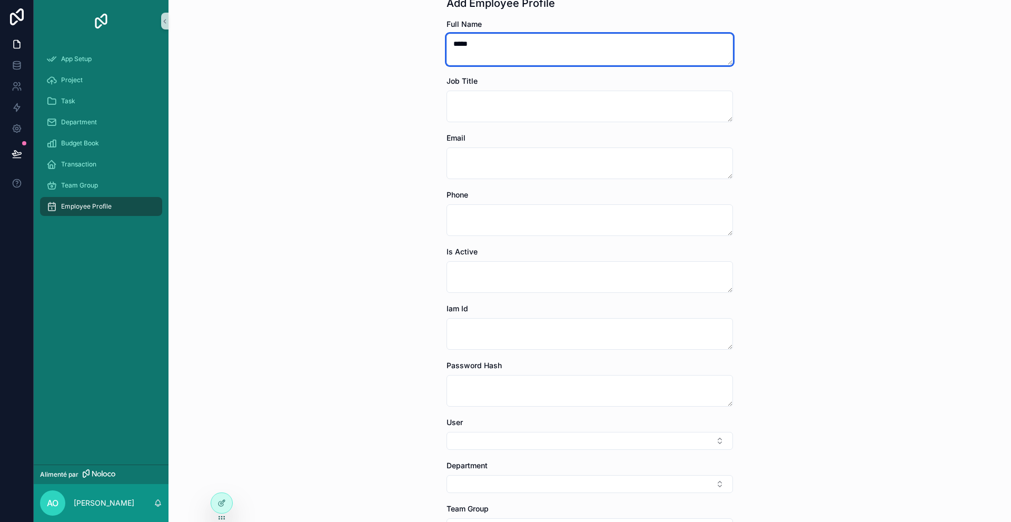
scroll to position [162, 0]
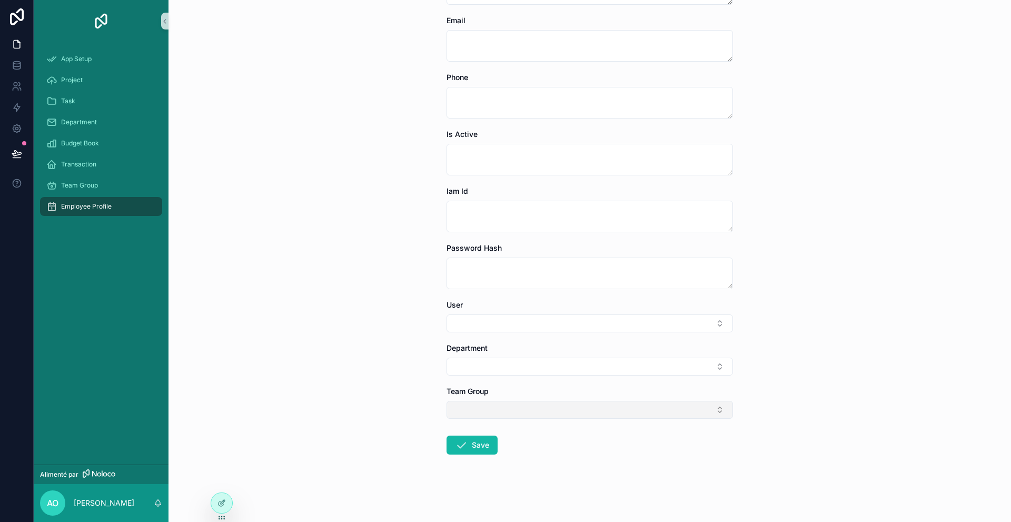
type textarea "****"
click at [480, 412] on button "Select Button" at bounding box center [590, 410] width 287 height 18
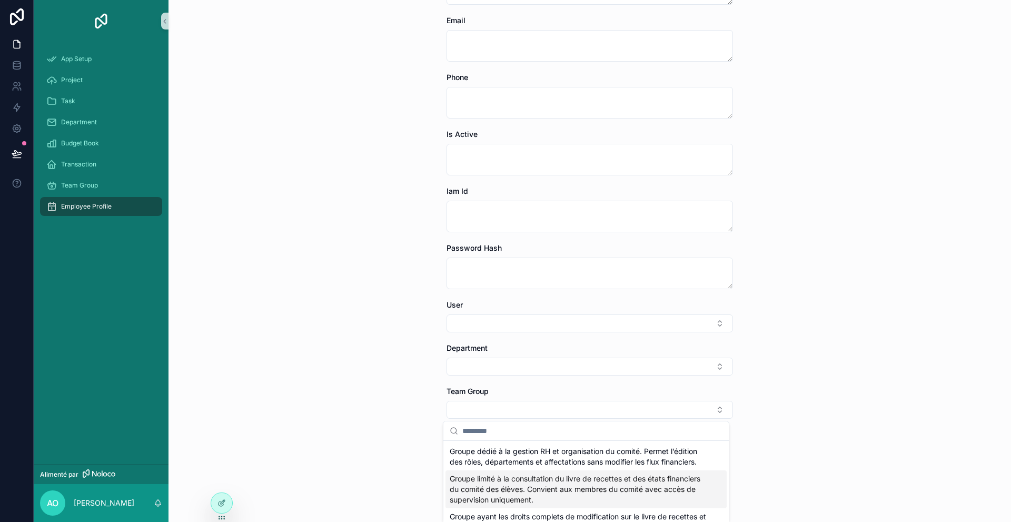
drag, startPoint x: 505, startPoint y: 489, endPoint x: 470, endPoint y: 495, distance: 34.7
click at [470, 495] on span "Groupe limité à la consultation du livre de recettes et des états financiers du…" at bounding box center [580, 490] width 260 height 32
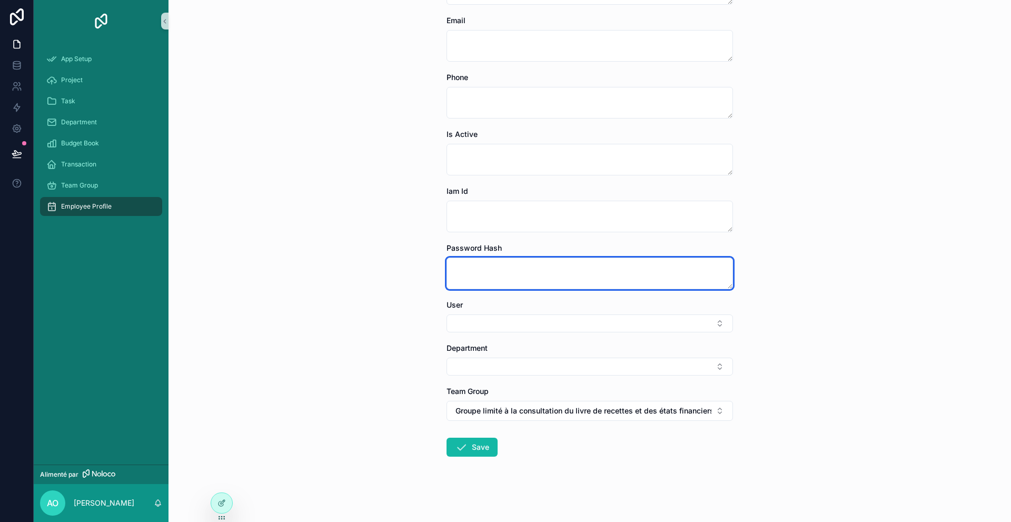
click at [447, 287] on textarea "contenu déroulant" at bounding box center [590, 274] width 287 height 32
type textarea "*"
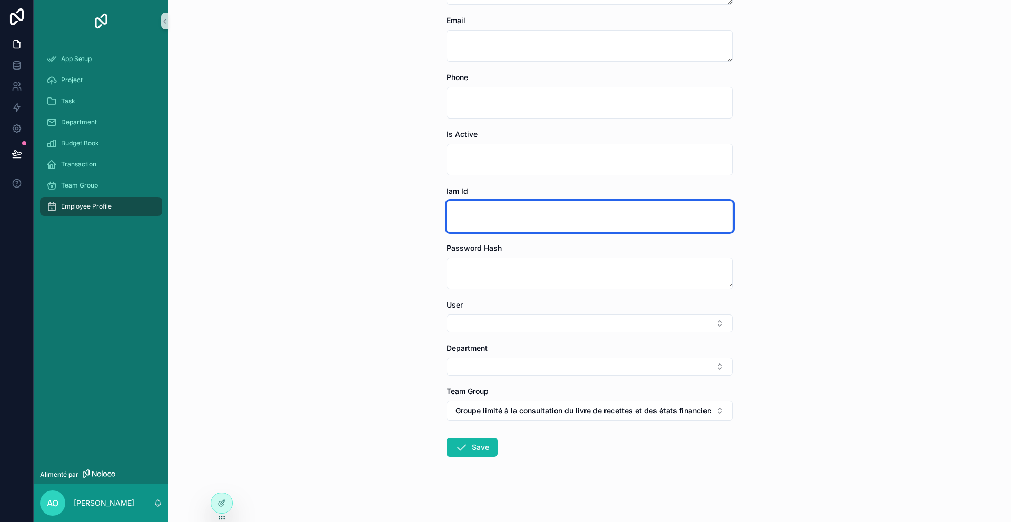
click at [471, 224] on textarea "contenu déroulant" at bounding box center [590, 217] width 287 height 32
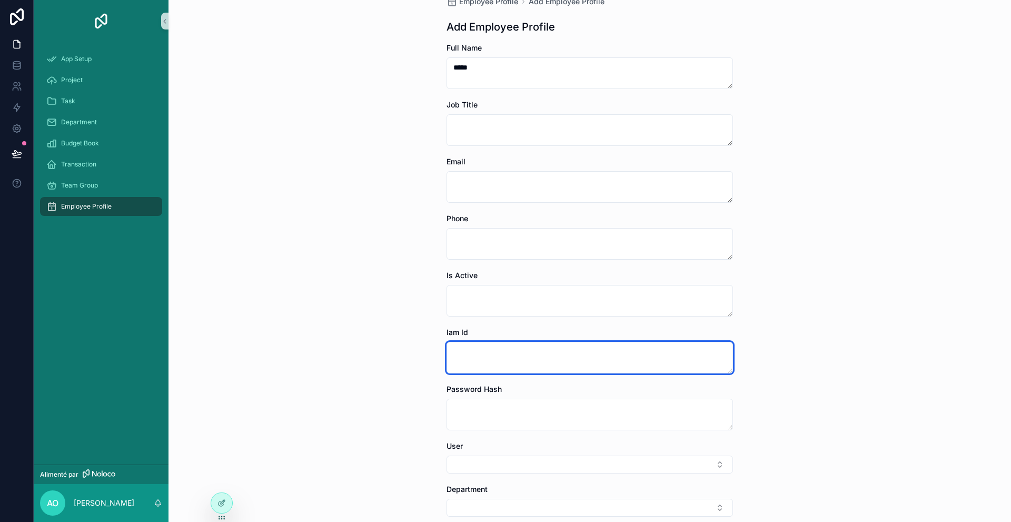
scroll to position [164, 0]
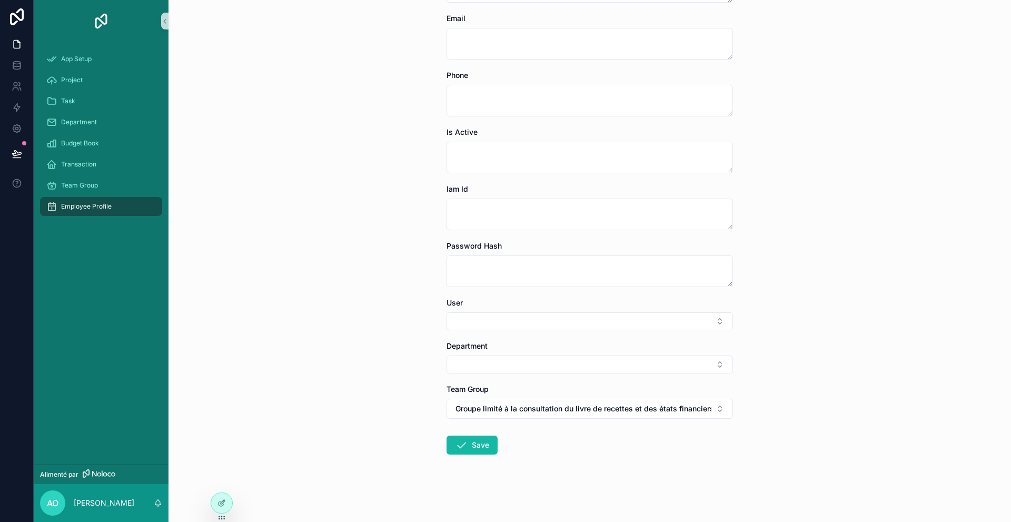
click at [488, 375] on form "Full Name **** Job Title Email Phone Is Active Iam Id Password Hash User Depart…" at bounding box center [590, 210] width 287 height 623
click at [487, 368] on button "Select Button" at bounding box center [590, 365] width 287 height 18
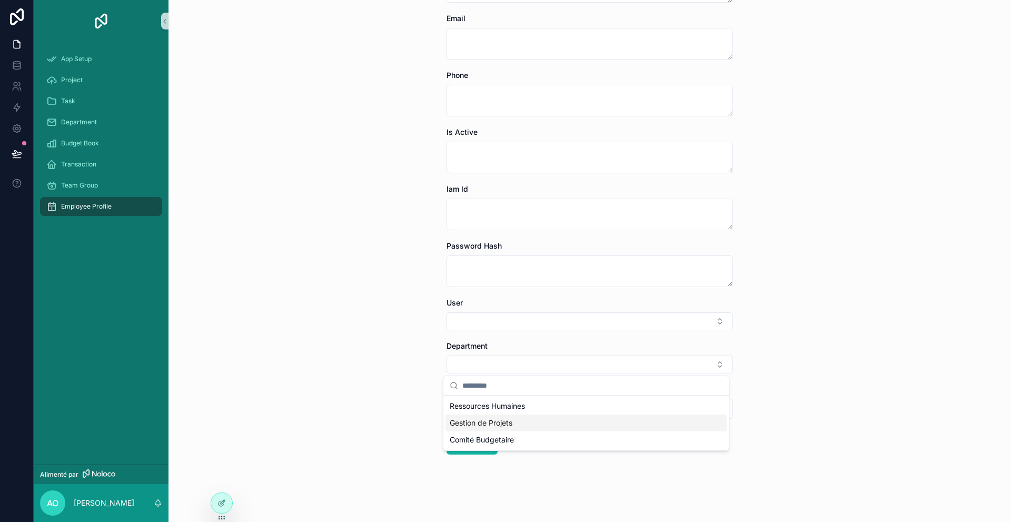
click at [380, 430] on div "Employee Profile Add Employee Profile Add Employee Profile Full Name **** Job T…" at bounding box center [590, 261] width 843 height 522
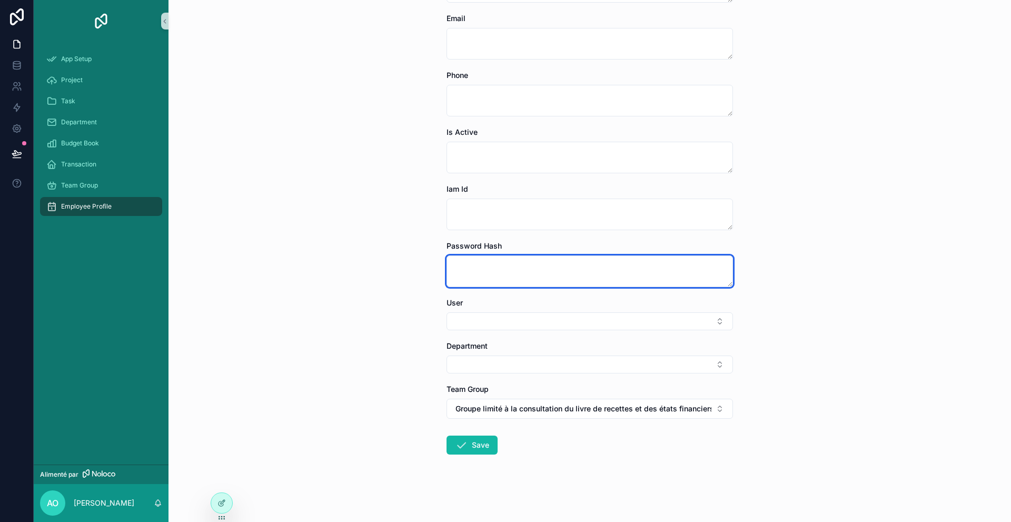
click at [465, 277] on textarea "contenu déroulant" at bounding box center [590, 271] width 287 height 32
type textarea "****"
click at [469, 448] on button "Save" at bounding box center [472, 445] width 51 height 19
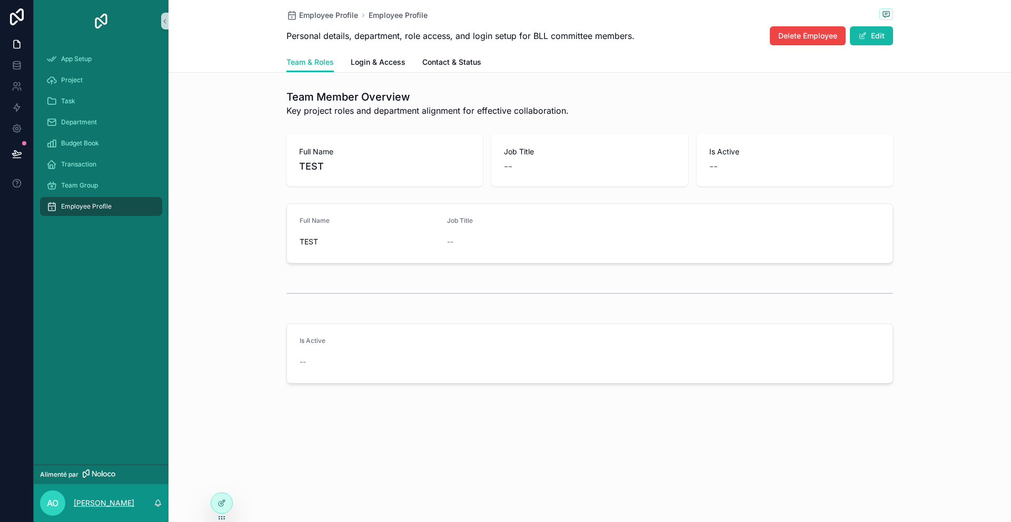
click at [92, 505] on p "[PERSON_NAME]" at bounding box center [104, 503] width 61 height 11
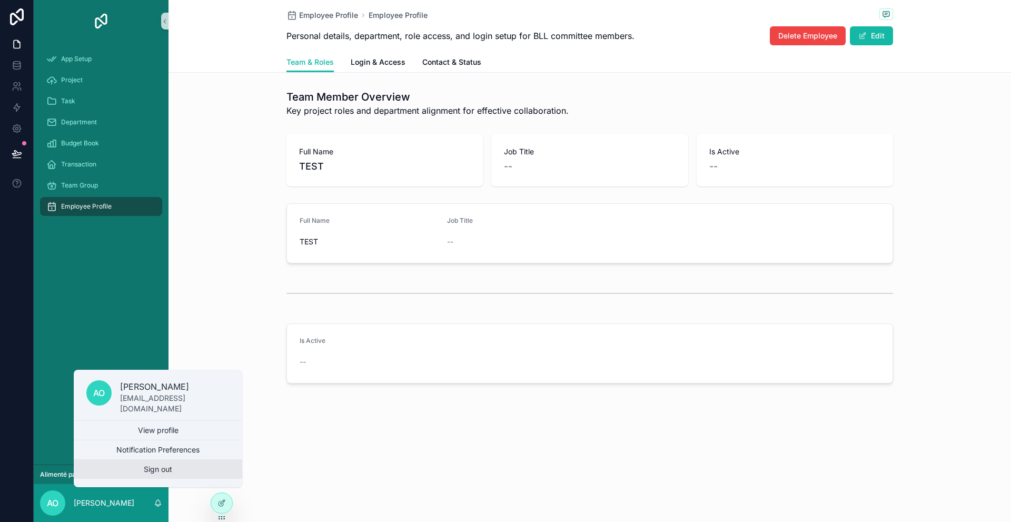
click at [129, 471] on button "Sign out" at bounding box center [158, 469] width 169 height 19
